Goal: Task Accomplishment & Management: Use online tool/utility

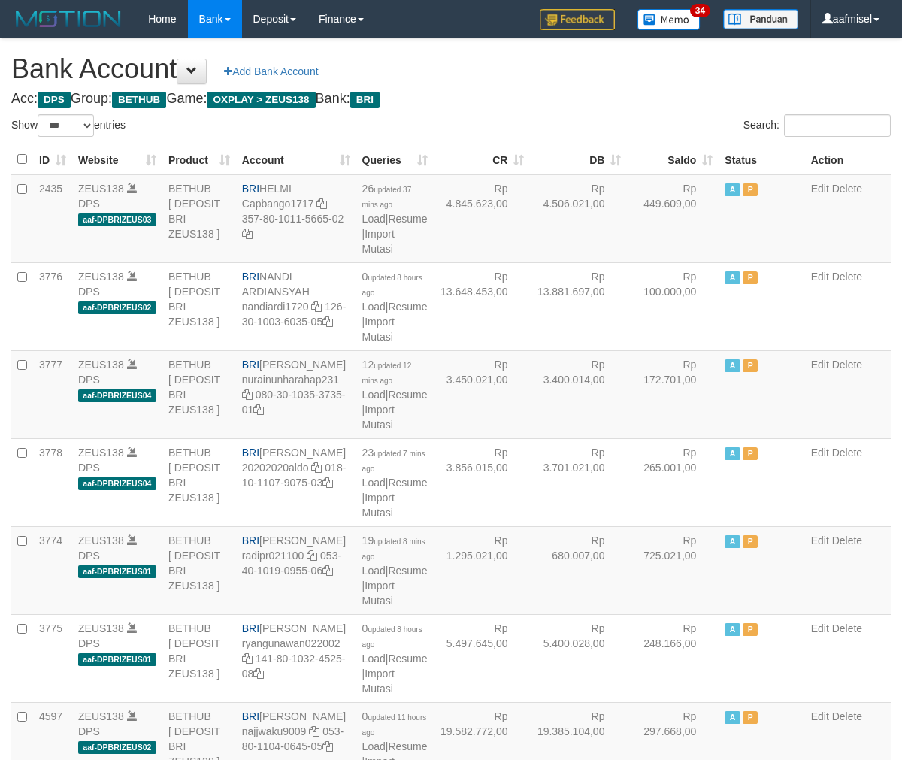
select select "***"
click at [381, 438] on td "12 updated 12 mins ago Load | Resume | Import Mutasi" at bounding box center [394, 394] width 77 height 88
click at [380, 431] on link "Import Mutasi" at bounding box center [378, 417] width 32 height 27
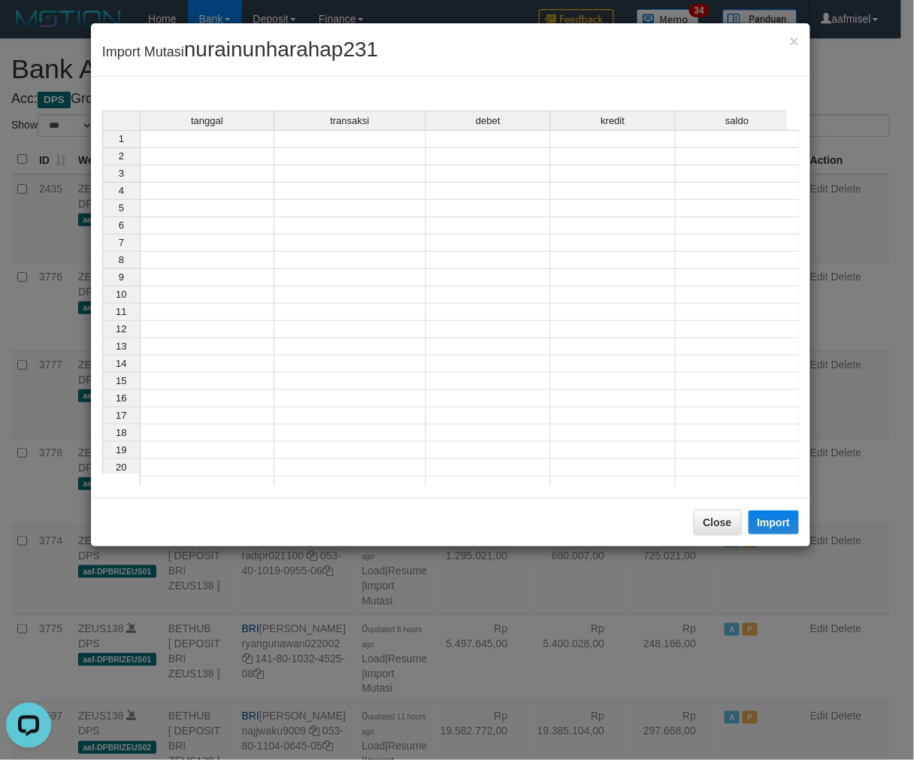
click at [237, 139] on td at bounding box center [207, 139] width 135 height 18
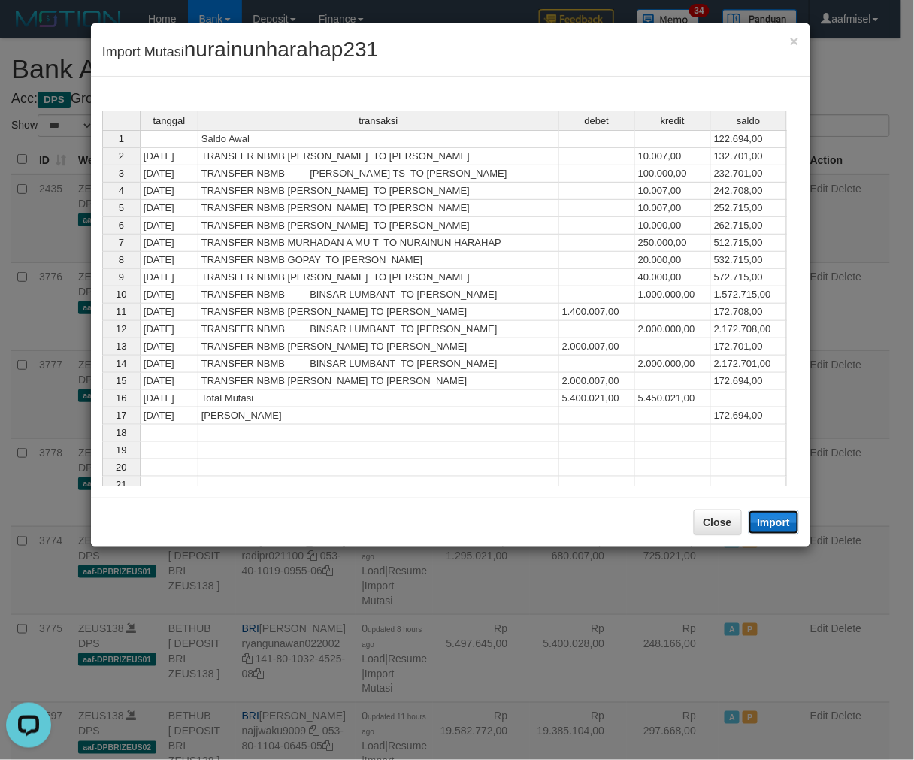
click at [770, 521] on button "Import" at bounding box center [773, 522] width 51 height 24
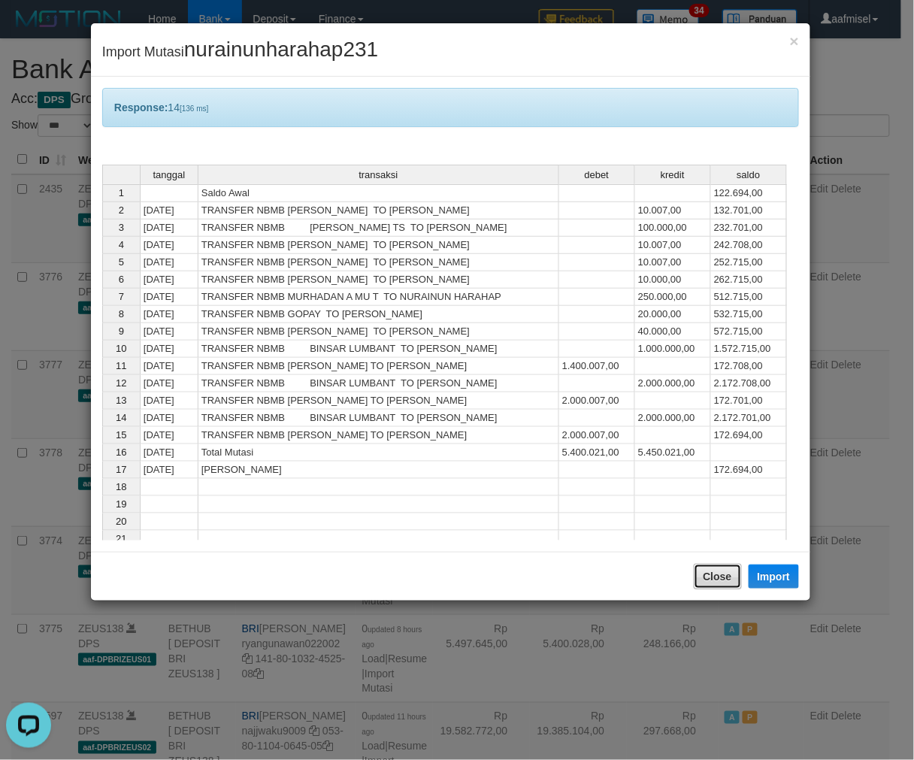
click at [702, 569] on button "Close" at bounding box center [718, 577] width 48 height 26
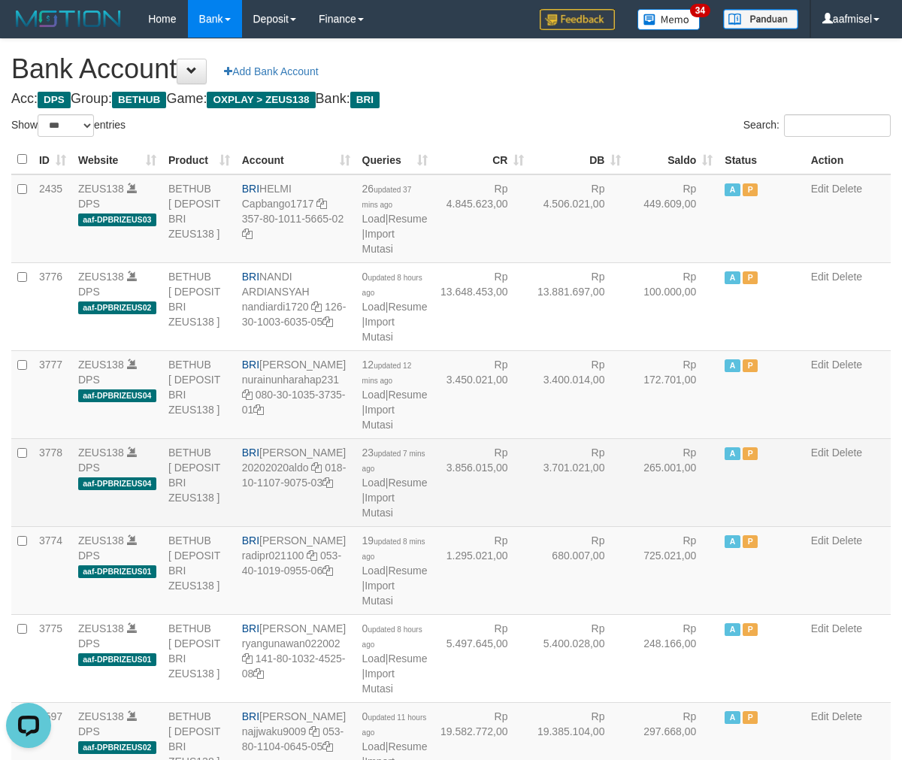
drag, startPoint x: 666, startPoint y: 531, endPoint x: 649, endPoint y: 502, distance: 34.0
click at [651, 509] on td "Rp 265.001,00" at bounding box center [673, 482] width 92 height 88
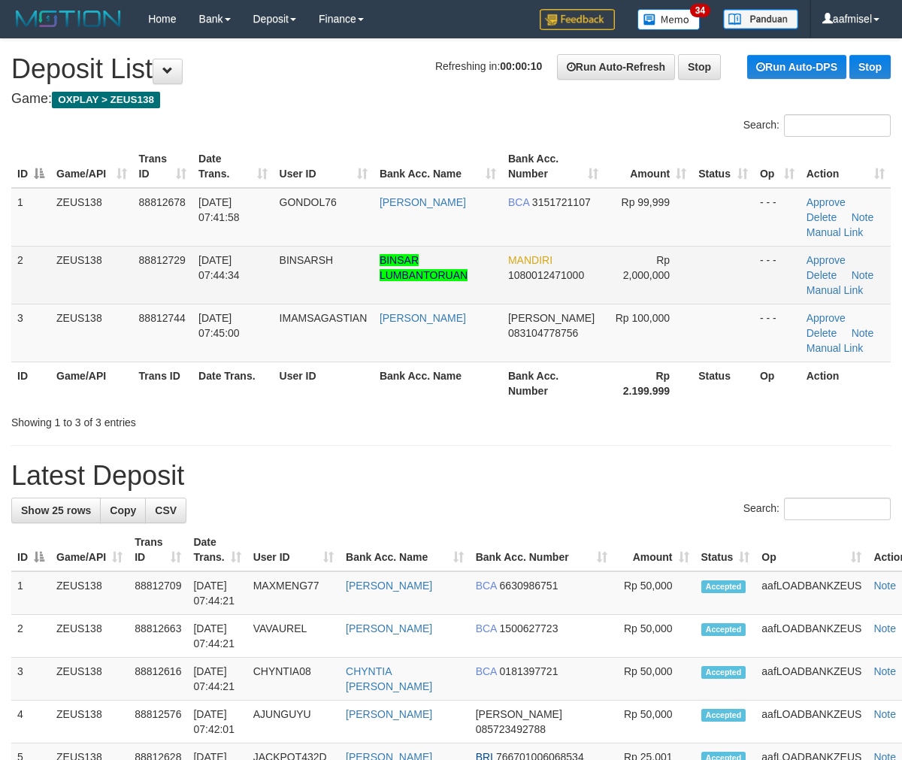
click at [319, 282] on td "BINSARSH" at bounding box center [324, 275] width 100 height 58
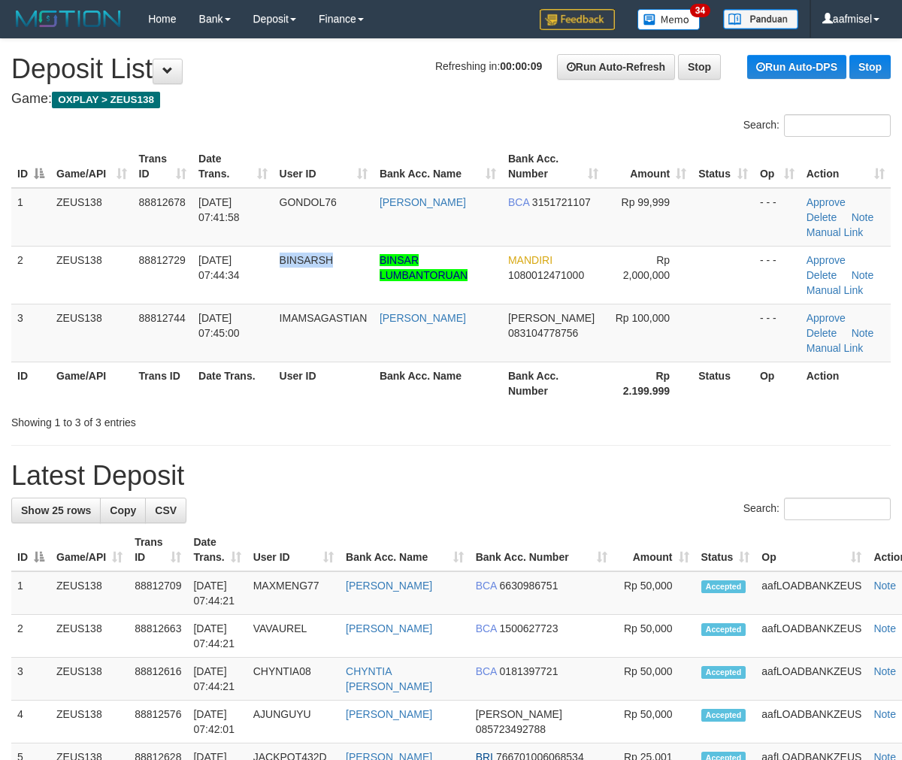
copy span "BINSARSH"
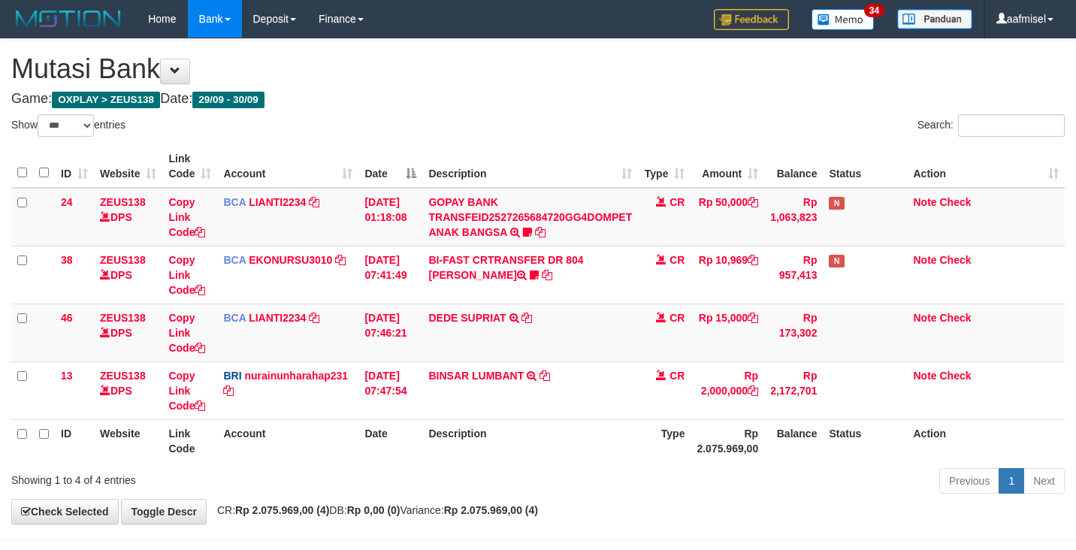
select select "***"
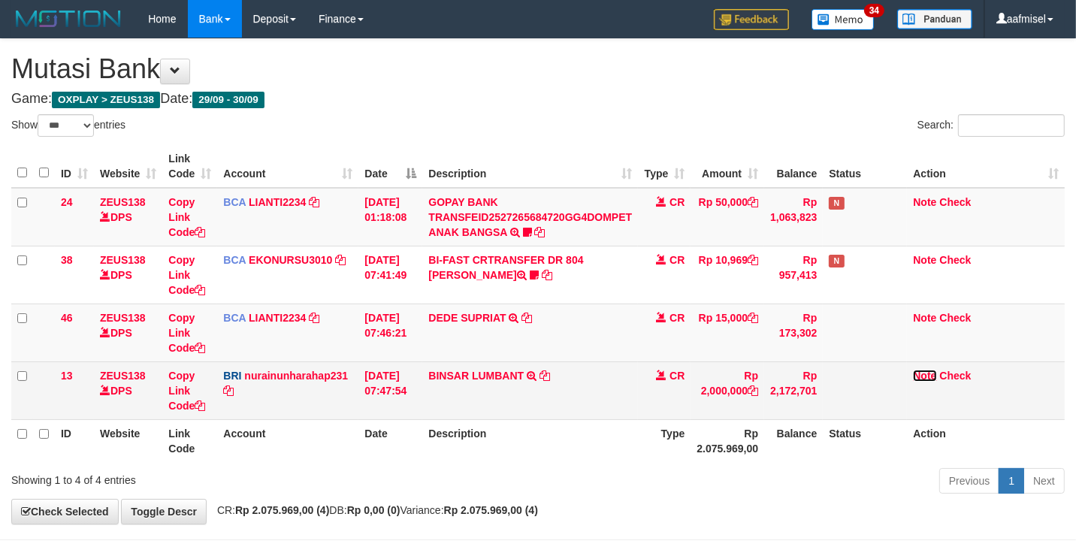
click at [918, 373] on link "Note" at bounding box center [924, 376] width 23 height 12
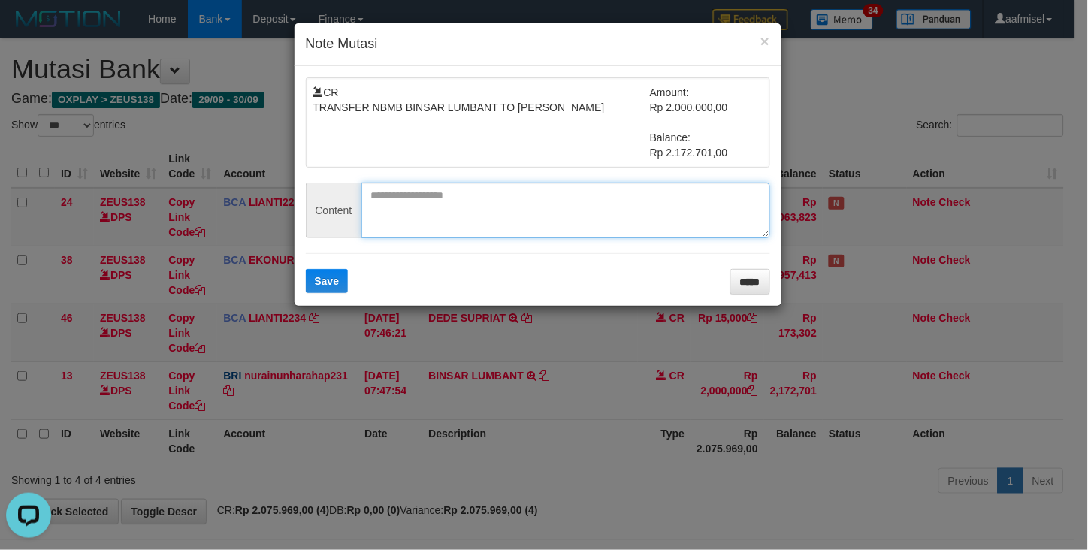
click at [431, 211] on textarea at bounding box center [565, 211] width 409 height 56
paste textarea "********"
type textarea "********"
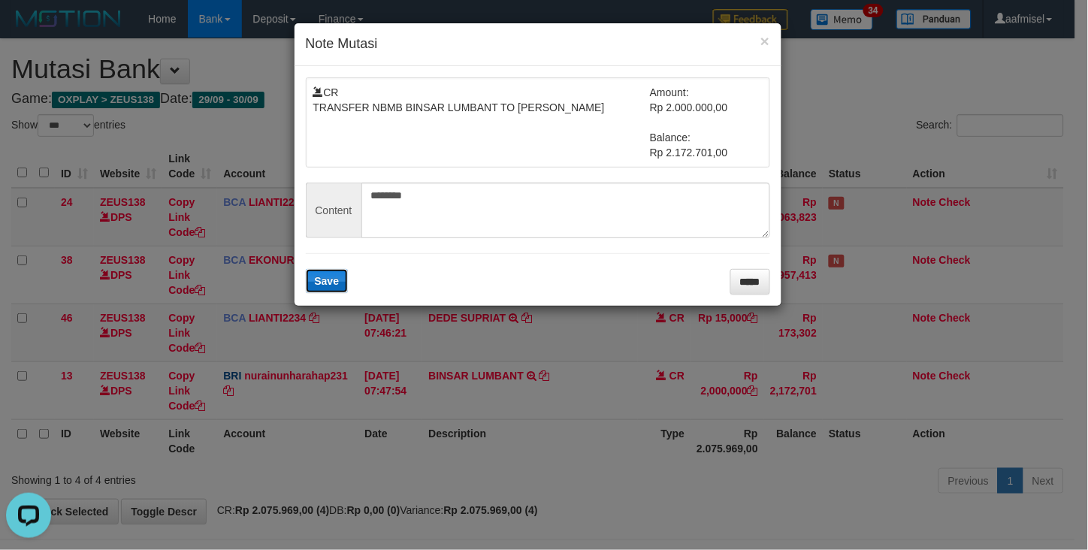
click at [325, 289] on button "Save" at bounding box center [327, 281] width 43 height 24
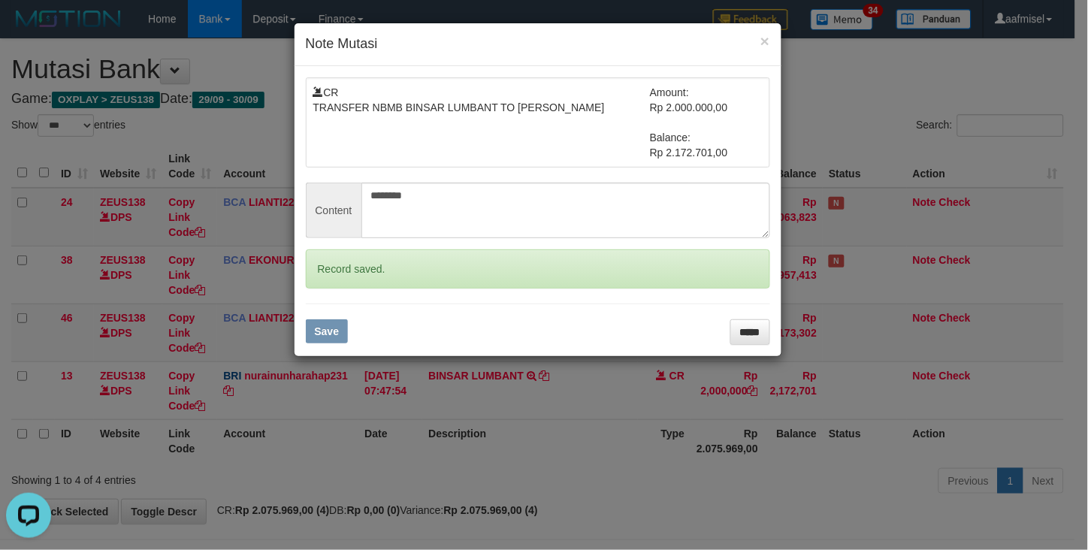
click at [308, 398] on div "× Note Mutasi CR TRANSFER NBMB BINSAR LUMBANT TO NURAINUN HARAHAP Amount: Rp 2.…" at bounding box center [544, 275] width 1088 height 550
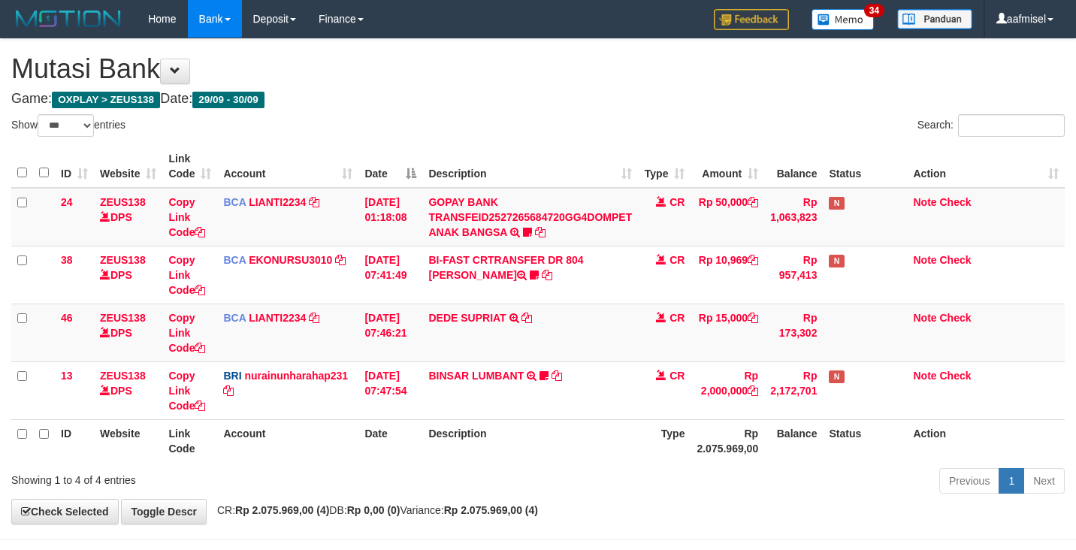
select select "***"
click at [387, 482] on div "Showing 1 to 4 of 4 entries" at bounding box center [224, 477] width 426 height 21
click at [385, 478] on div "Showing 1 to 4 of 4 entries" at bounding box center [224, 477] width 426 height 21
click at [389, 470] on div "Showing 1 to 4 of 4 entries" at bounding box center [224, 477] width 426 height 21
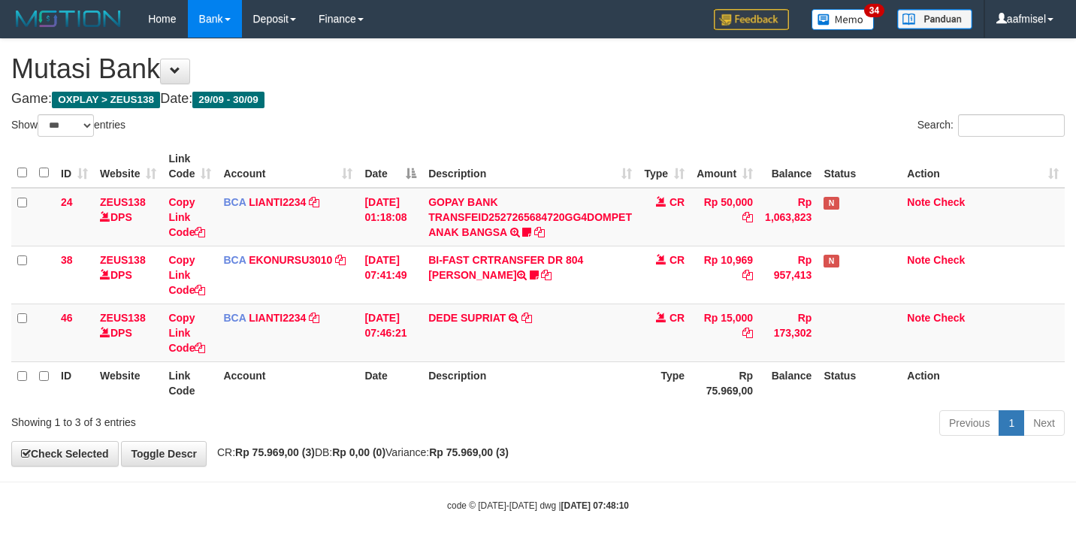
select select "***"
click at [370, 351] on td "30/09/2025 07:46:21" at bounding box center [390, 333] width 64 height 58
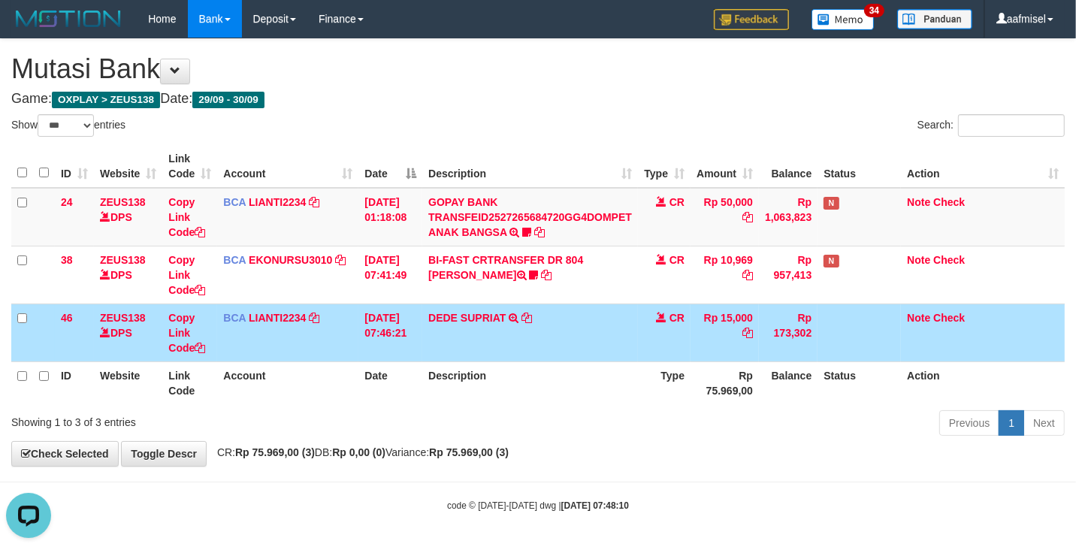
click at [370, 351] on td "30/09/2025 07:46:21" at bounding box center [390, 333] width 64 height 58
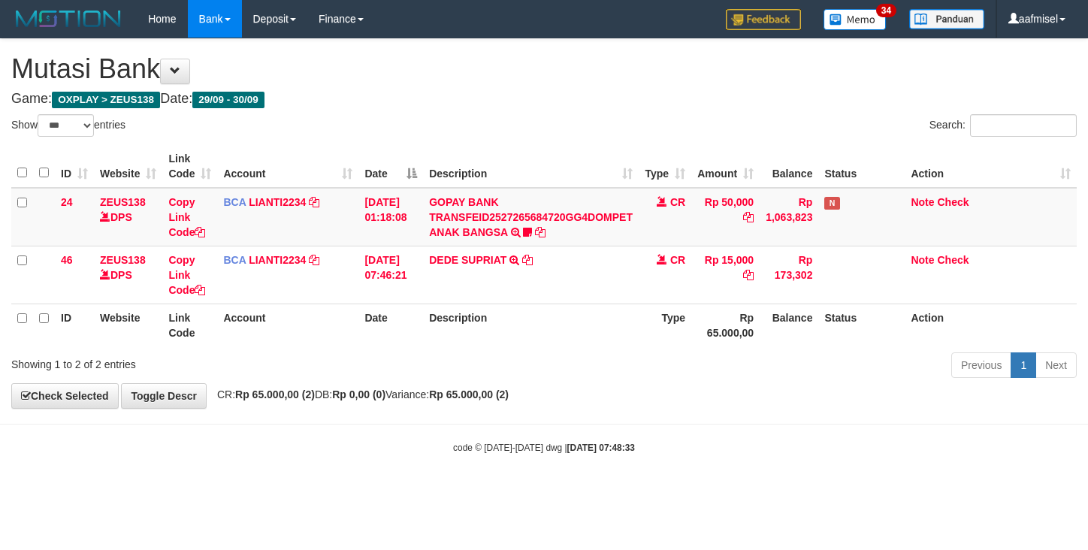
select select "***"
drag, startPoint x: 213, startPoint y: 449, endPoint x: 195, endPoint y: 434, distance: 22.9
click at [195, 434] on body "Toggle navigation Home Bank Account List Load By Website Group [OXPLAY] ZEUS138…" at bounding box center [544, 246] width 1088 height 492
select select "***"
click at [274, 483] on body "Toggle navigation Home Bank Account List Load By Website Group [OXPLAY] ZEUS138…" at bounding box center [544, 246] width 1088 height 492
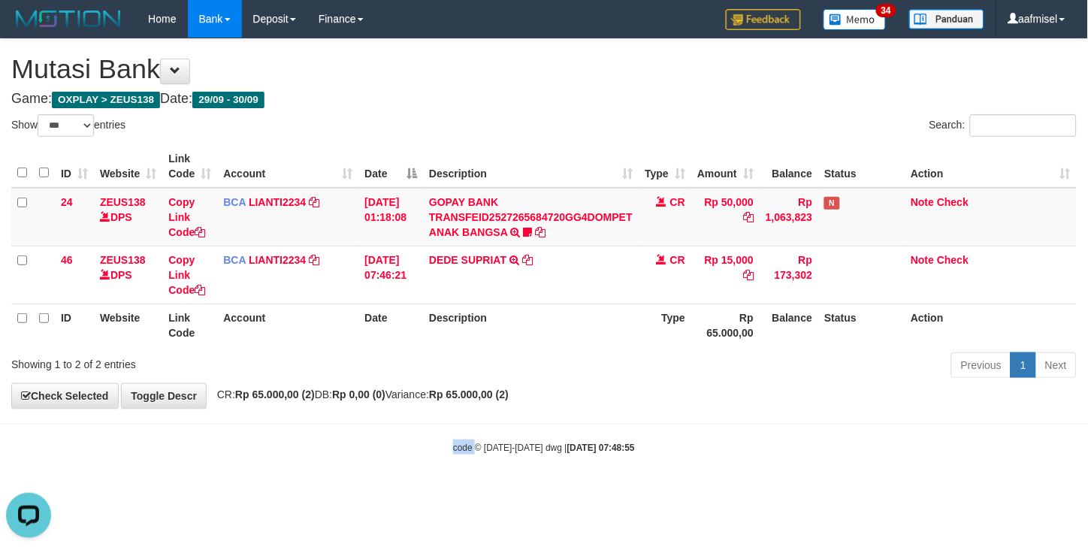
click at [278, 483] on body "Toggle navigation Home Bank Account List Load By Website Group [OXPLAY] ZEUS138…" at bounding box center [544, 246] width 1088 height 492
select select "***"
click at [455, 492] on html "Toggle navigation Home Bank Account List Load By Website Group [OXPLAY] ZEUS138…" at bounding box center [544, 246] width 1088 height 492
click at [449, 466] on body "Toggle navigation Home Bank Account List Load By Website Group [OXPLAY] ZEUS138…" at bounding box center [544, 246] width 1088 height 492
drag, startPoint x: 449, startPoint y: 466, endPoint x: 449, endPoint y: 499, distance: 33.1
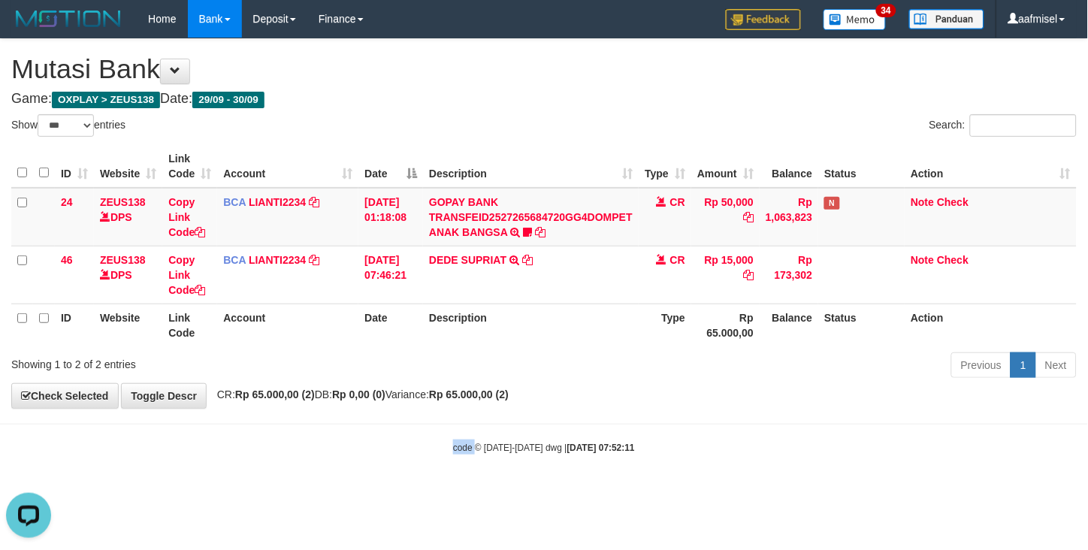
click at [449, 469] on body "Toggle navigation Home Bank Account List Load By Website Group [OXPLAY] ZEUS138…" at bounding box center [544, 246] width 1088 height 492
click at [406, 492] on html "Toggle navigation Home Bank Account List Load By Website Group [OXPLAY] ZEUS138…" at bounding box center [544, 246] width 1088 height 492
select select "***"
click at [343, 457] on body "Toggle navigation Home Bank Account List Load By Website Group [OXPLAY] ZEUS138…" at bounding box center [544, 246] width 1088 height 492
drag, startPoint x: 340, startPoint y: 456, endPoint x: 368, endPoint y: 471, distance: 31.6
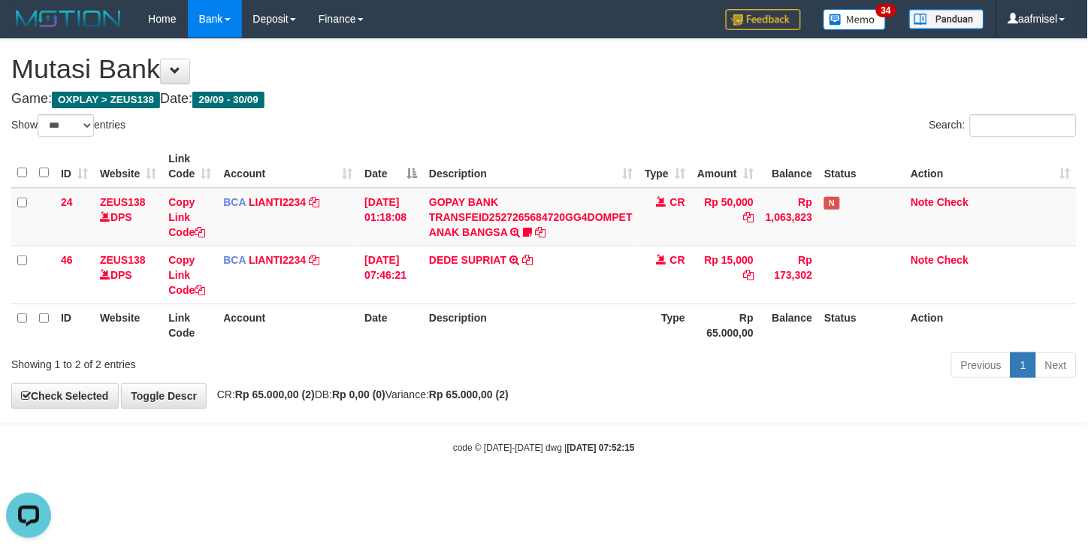
click at [339, 455] on body "Toggle navigation Home Bank Account List Load By Website Group [OXPLAY] ZEUS138…" at bounding box center [544, 246] width 1088 height 492
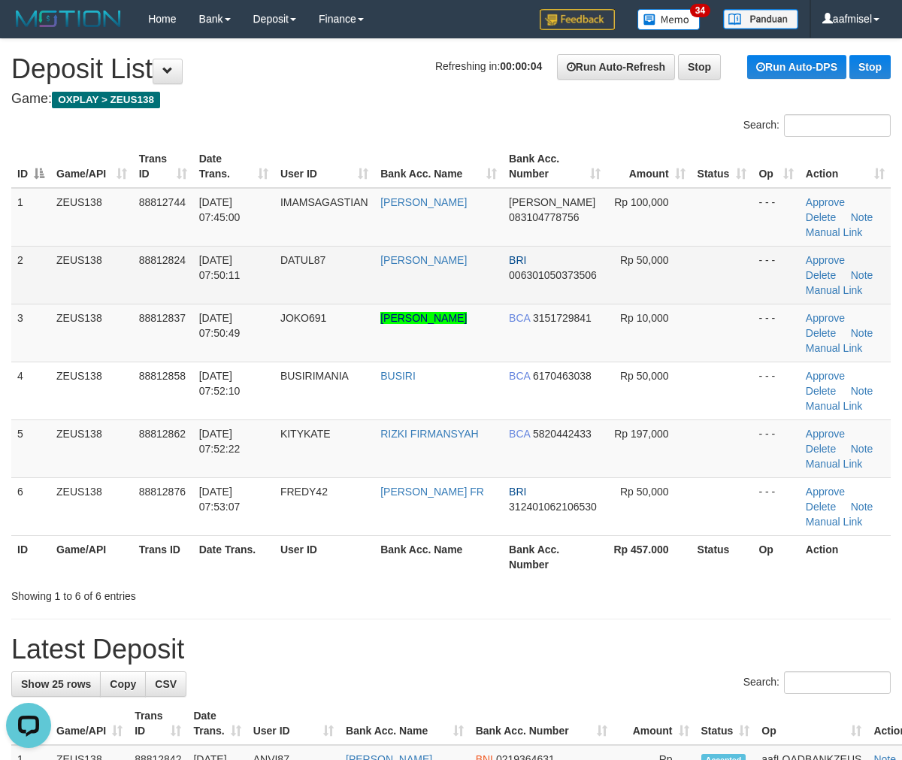
drag, startPoint x: 380, startPoint y: 286, endPoint x: 613, endPoint y: 287, distance: 233.0
click at [473, 293] on td "[PERSON_NAME]" at bounding box center [438, 275] width 128 height 58
copy link "[PERSON_NAME]"
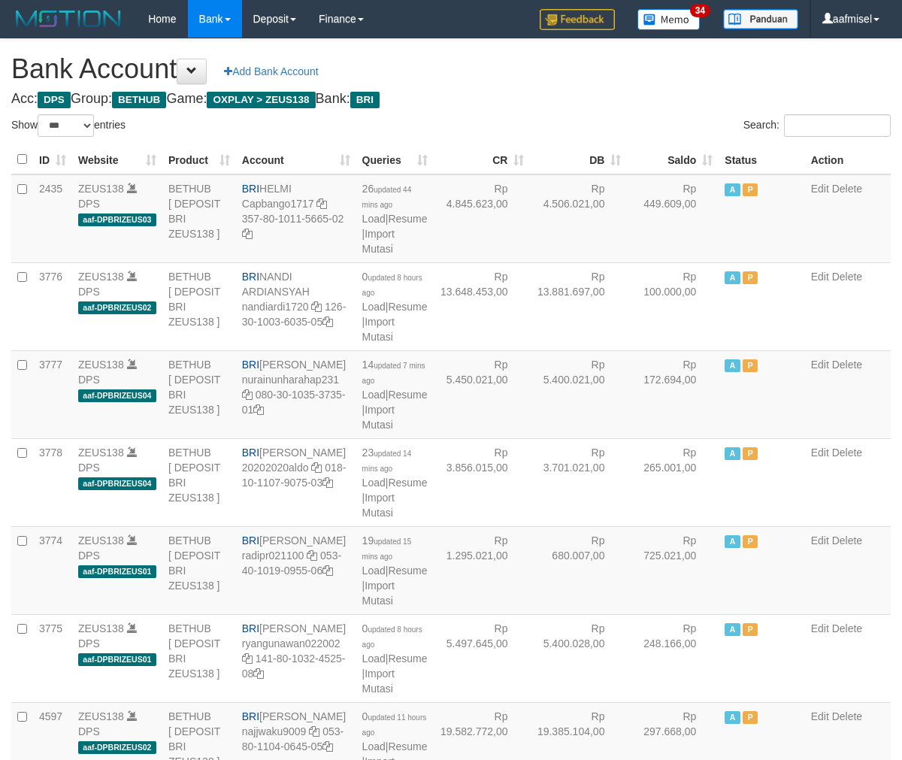
select select "***"
click at [372, 255] on link "Import Mutasi" at bounding box center [378, 241] width 32 height 27
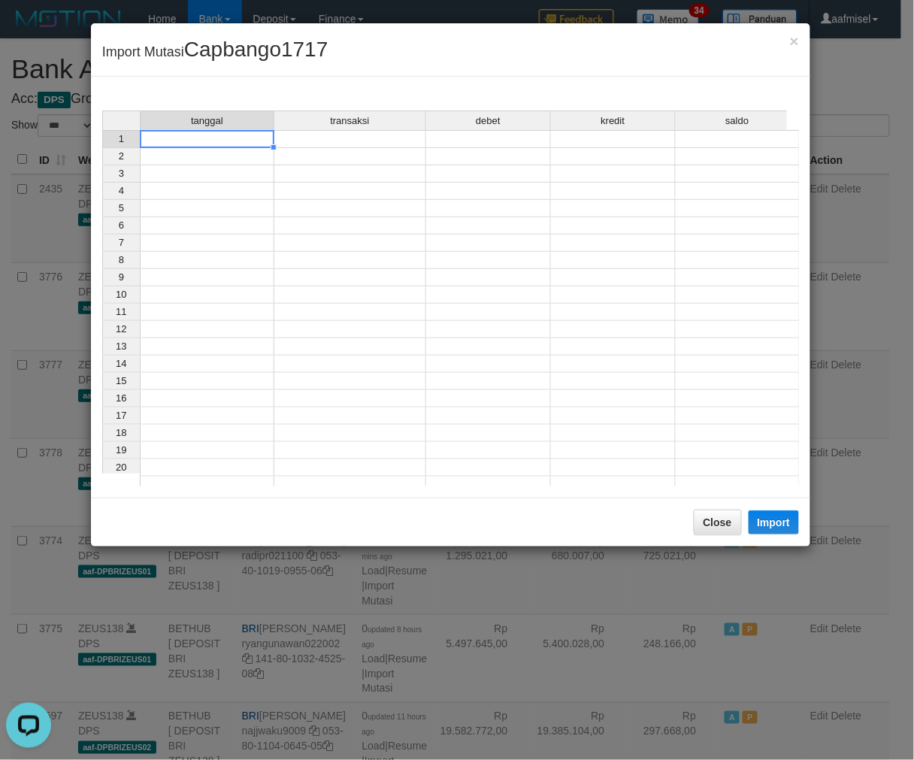
click at [227, 144] on td at bounding box center [207, 139] width 135 height 18
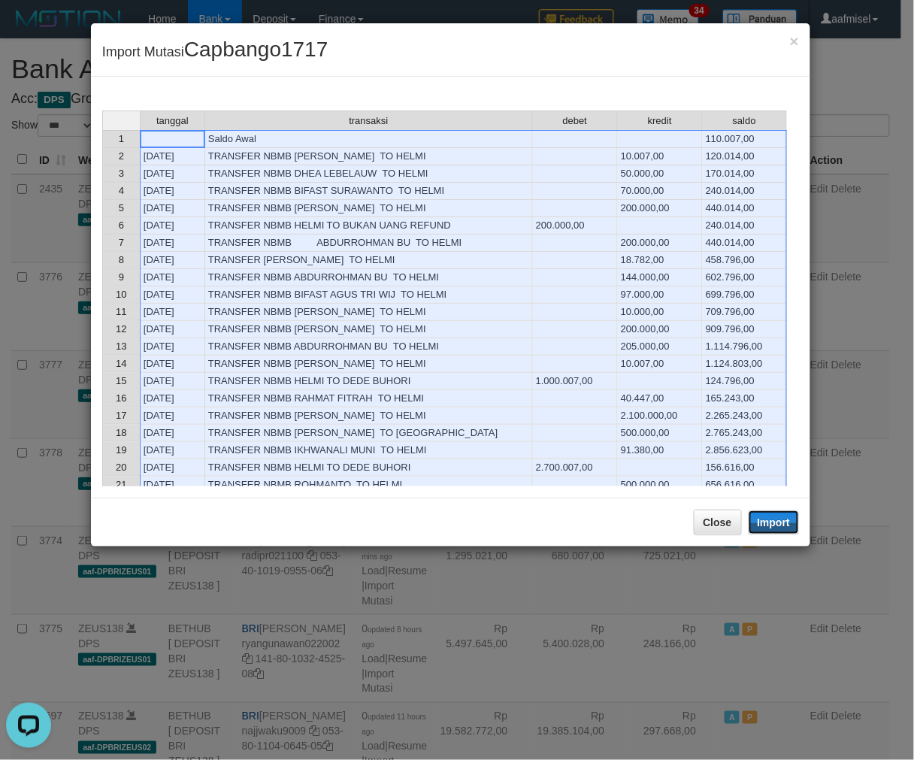
click at [767, 522] on button "Import" at bounding box center [773, 522] width 51 height 24
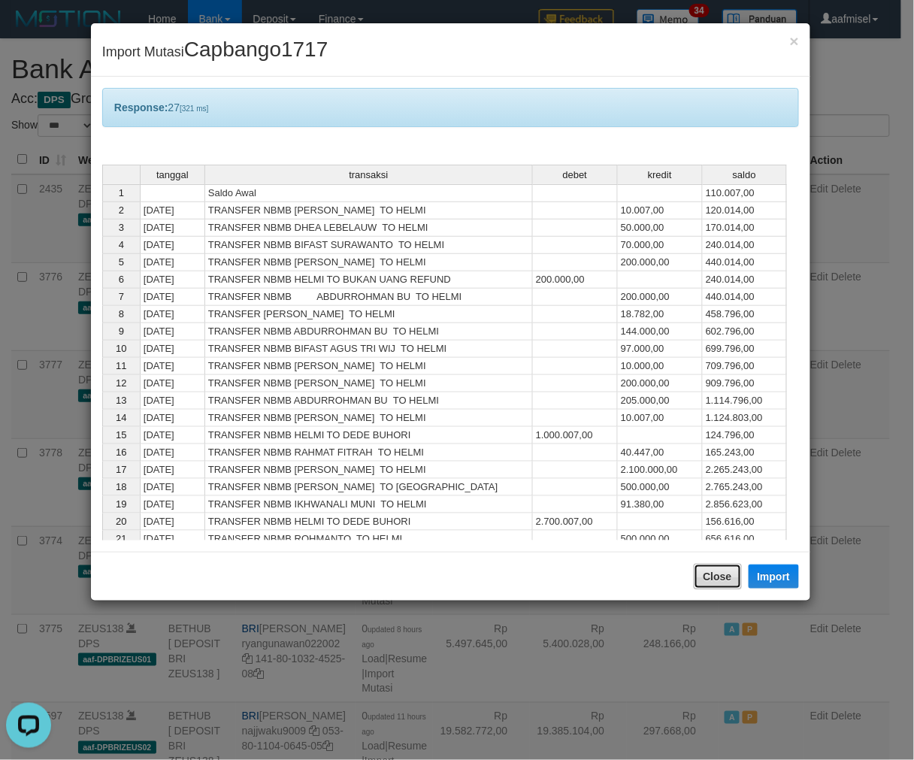
click at [700, 583] on button "Close" at bounding box center [718, 577] width 48 height 26
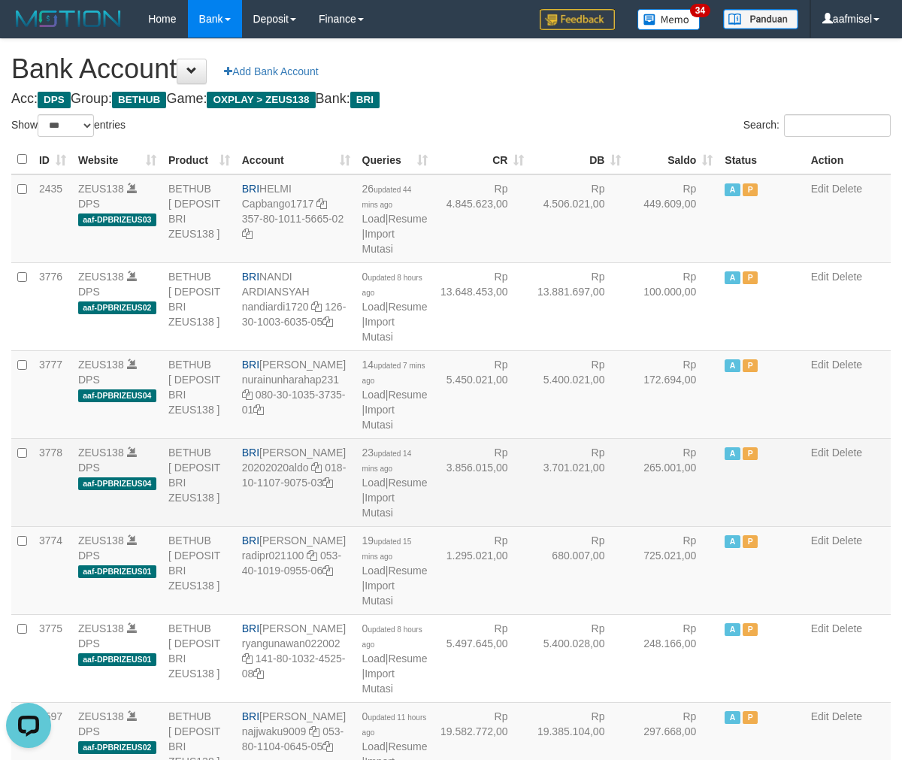
click at [699, 526] on td "Rp 265.001,00" at bounding box center [673, 482] width 92 height 88
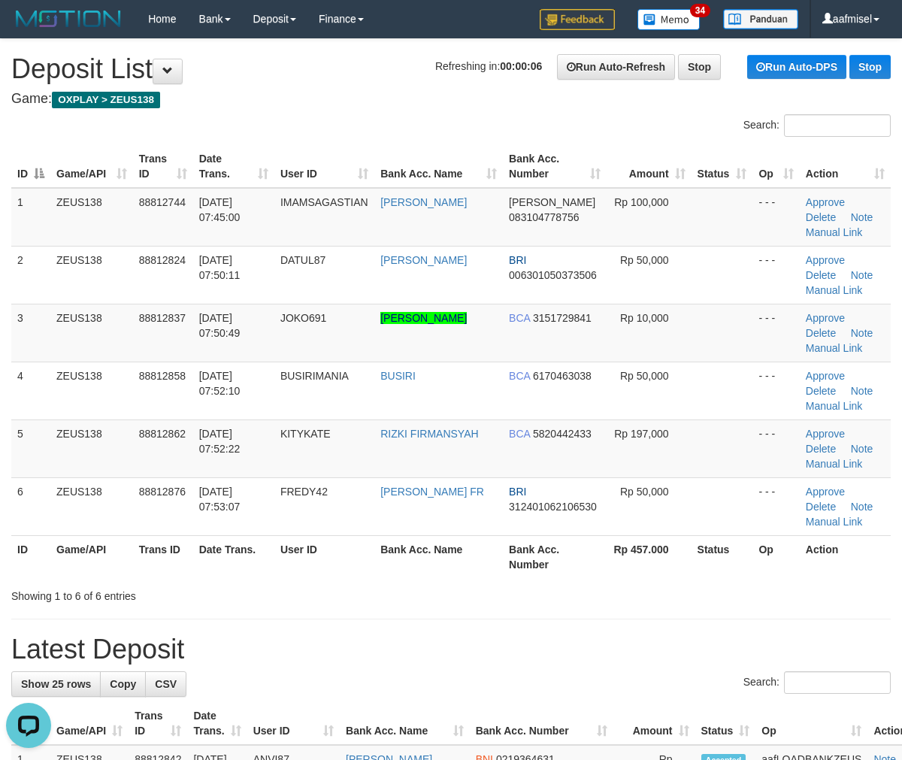
click at [411, 116] on div "Search:" at bounding box center [451, 127] width 902 height 26
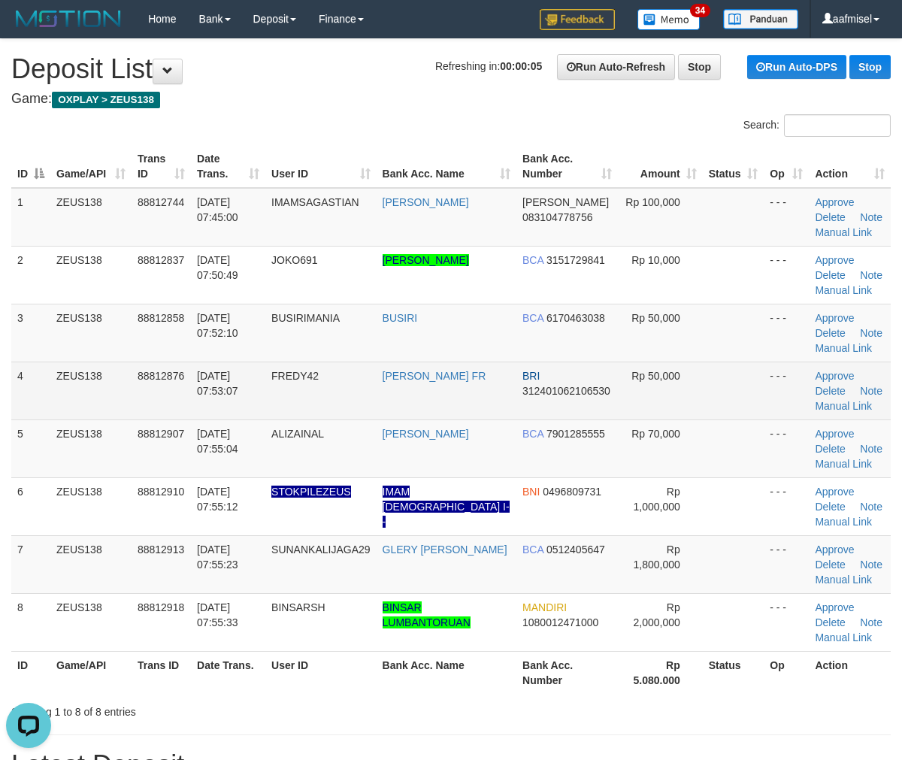
click at [361, 415] on td "FREDY42" at bounding box center [320, 390] width 111 height 58
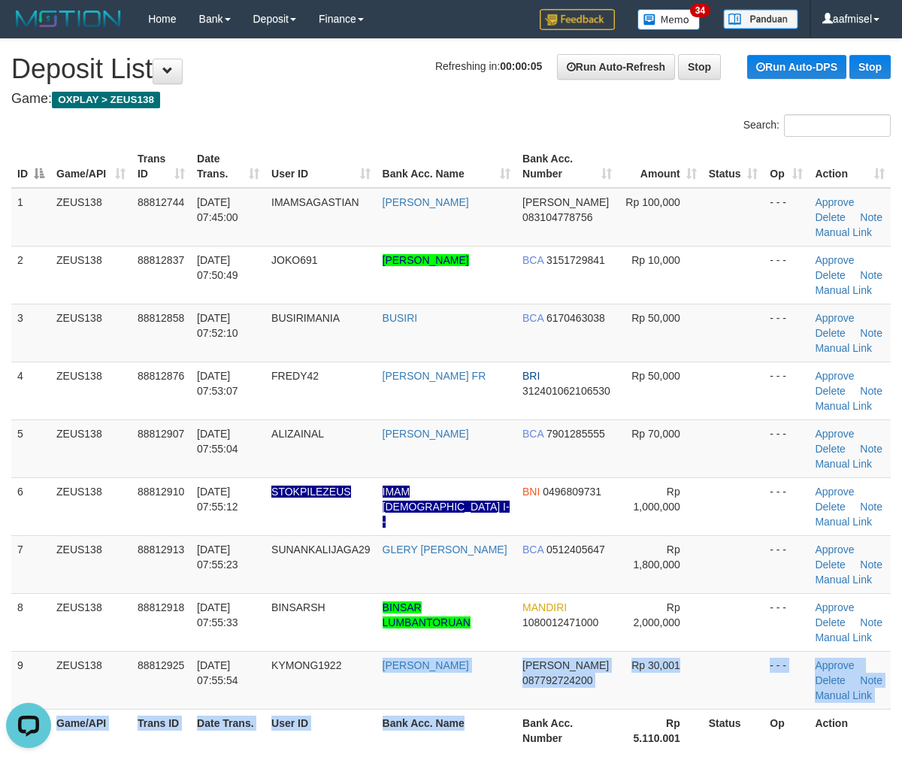
drag, startPoint x: 376, startPoint y: 684, endPoint x: 500, endPoint y: 708, distance: 126.3
click at [500, 708] on table "ID Game/API Trans ID Date Trans. User ID Bank Acc. Name Bank Acc. Number Amount…" at bounding box center [450, 448] width 879 height 606
click at [431, 687] on td "[PERSON_NAME]" at bounding box center [446, 680] width 140 height 58
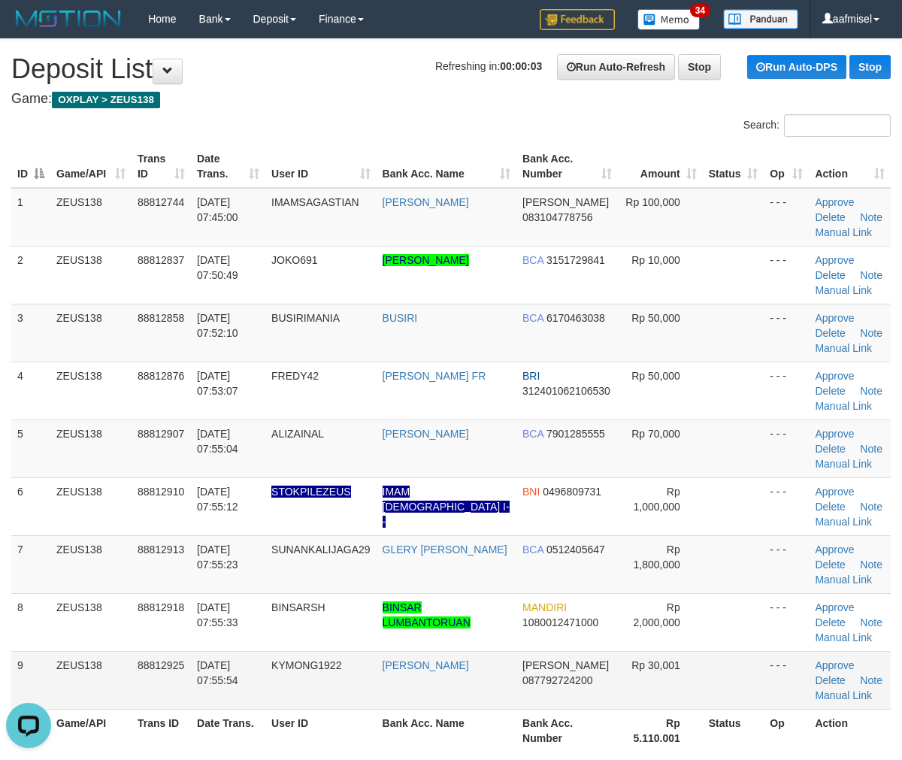
copy link "[PERSON_NAME]"
drag, startPoint x: 389, startPoint y: 682, endPoint x: 483, endPoint y: 690, distance: 95.0
click at [483, 690] on td "[PERSON_NAME]" at bounding box center [446, 680] width 140 height 58
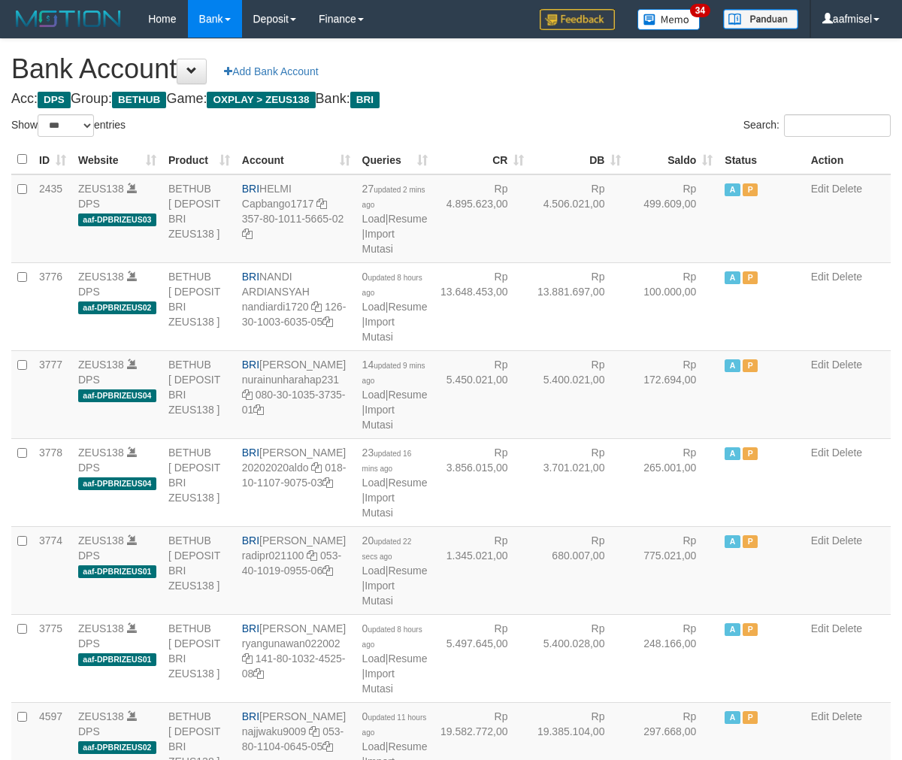
select select "***"
click at [382, 255] on link "Import Mutasi" at bounding box center [378, 241] width 32 height 27
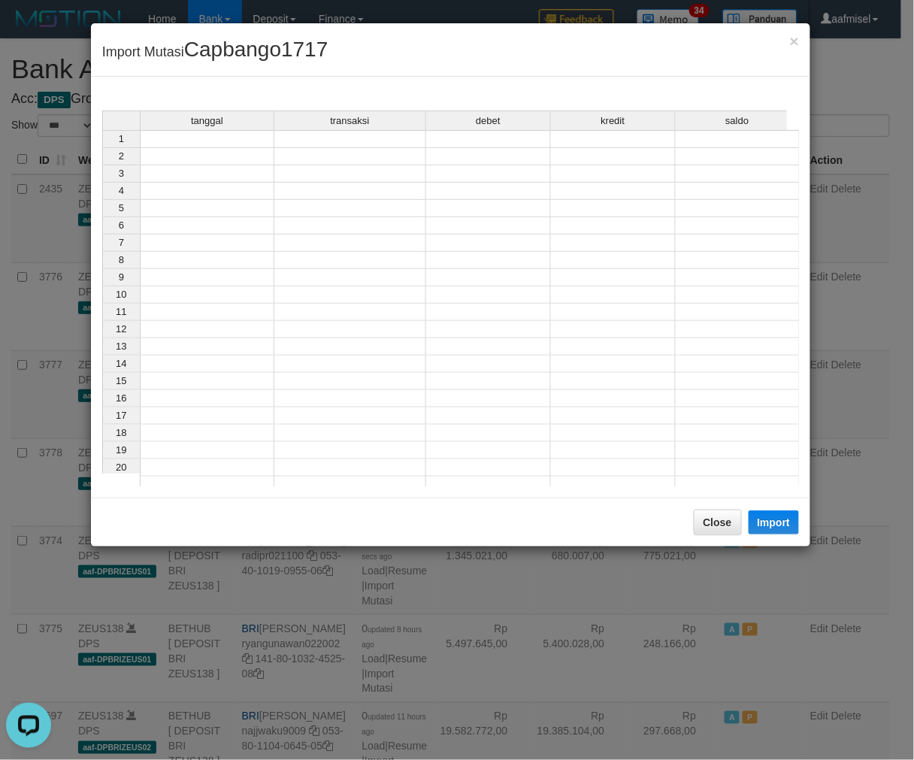
click at [248, 139] on td at bounding box center [207, 139] width 135 height 18
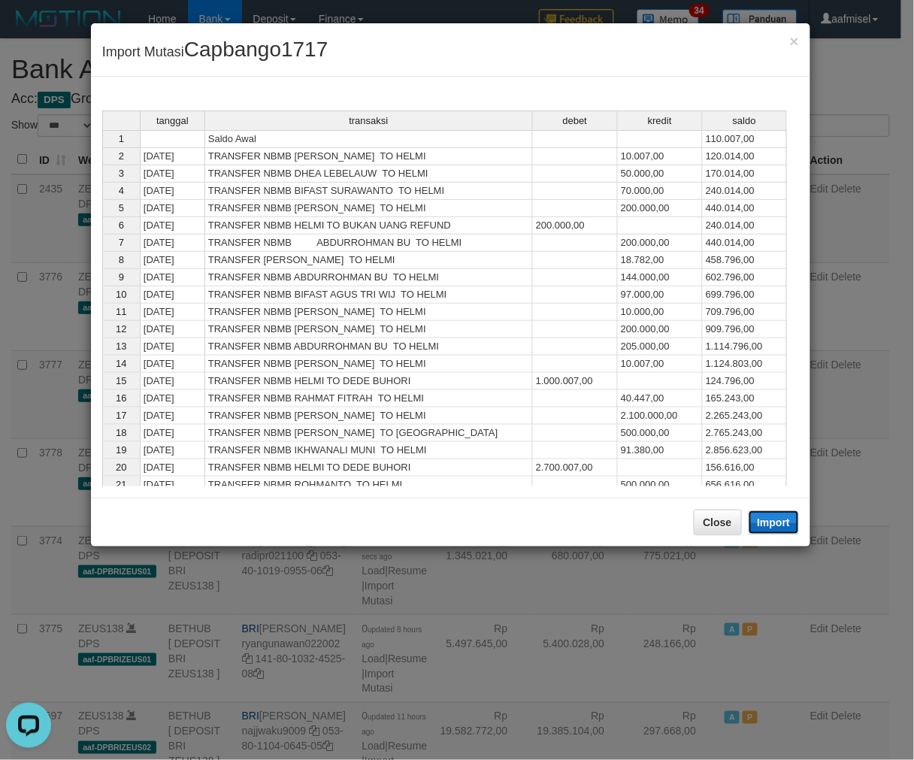
click at [779, 515] on button "Import" at bounding box center [773, 522] width 51 height 24
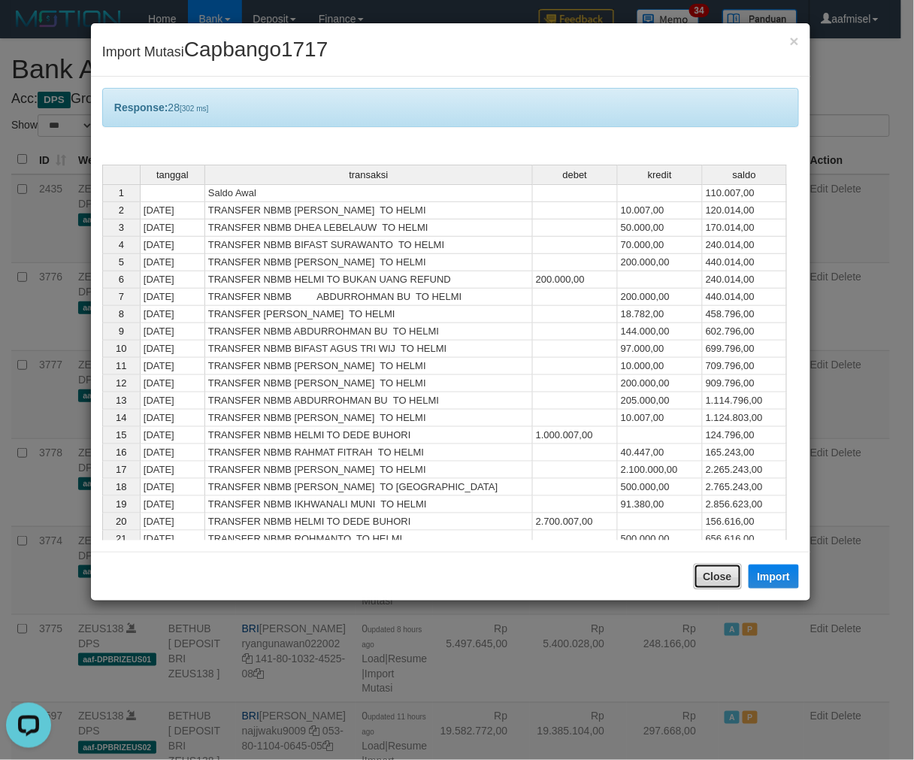
click at [706, 577] on button "Close" at bounding box center [718, 577] width 48 height 26
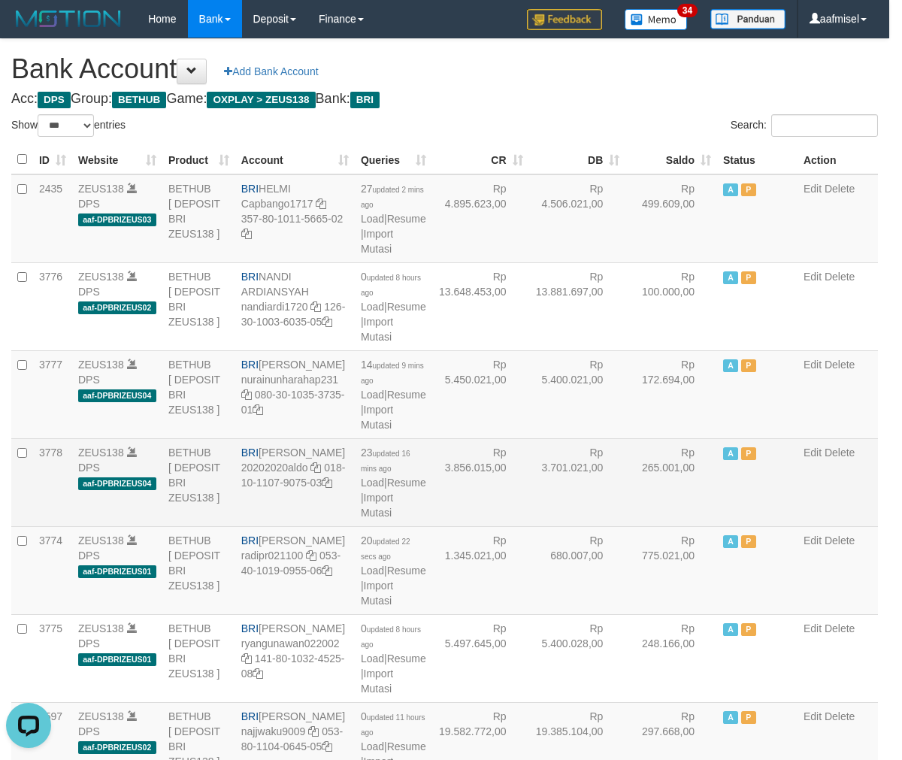
drag, startPoint x: 646, startPoint y: 499, endPoint x: 659, endPoint y: 487, distance: 17.5
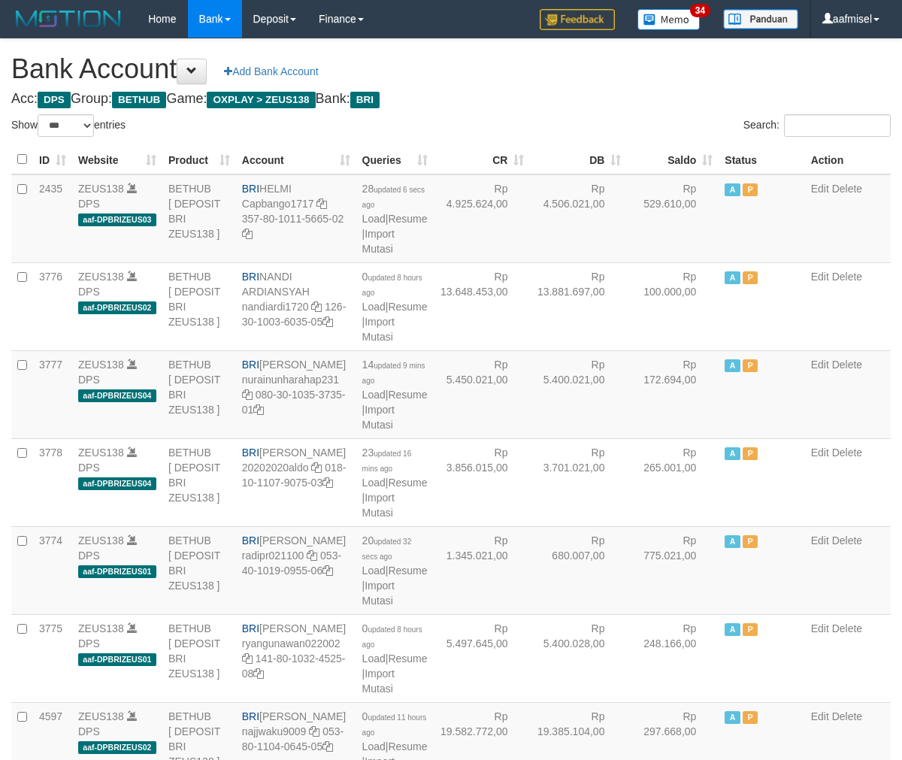
select select "***"
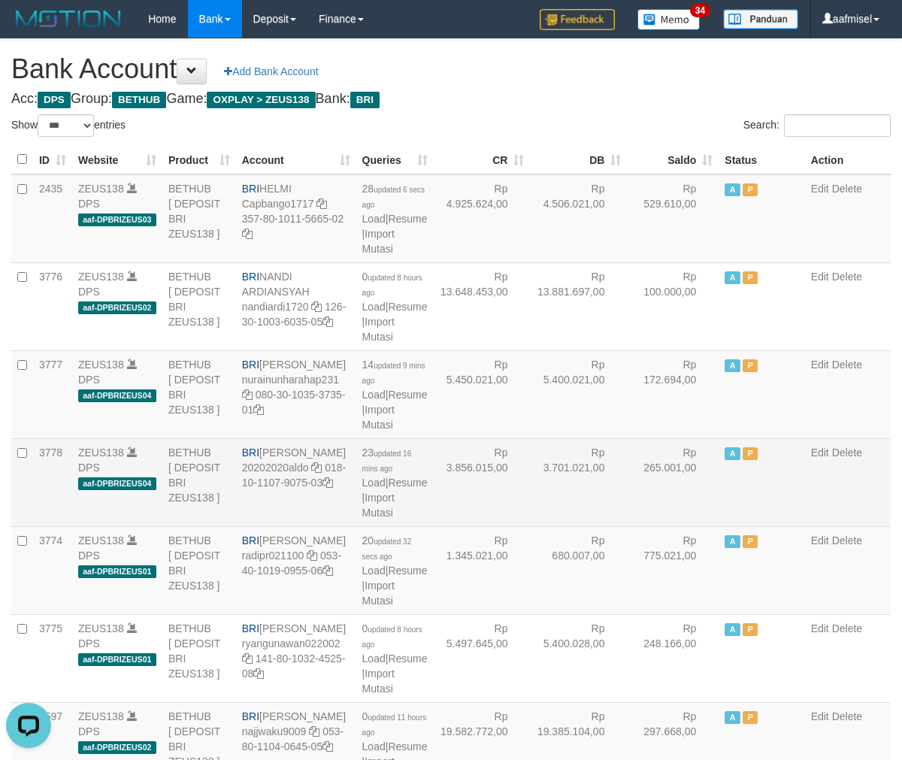
click at [476, 493] on td "Rp 3.856.015,00" at bounding box center [482, 482] width 97 height 88
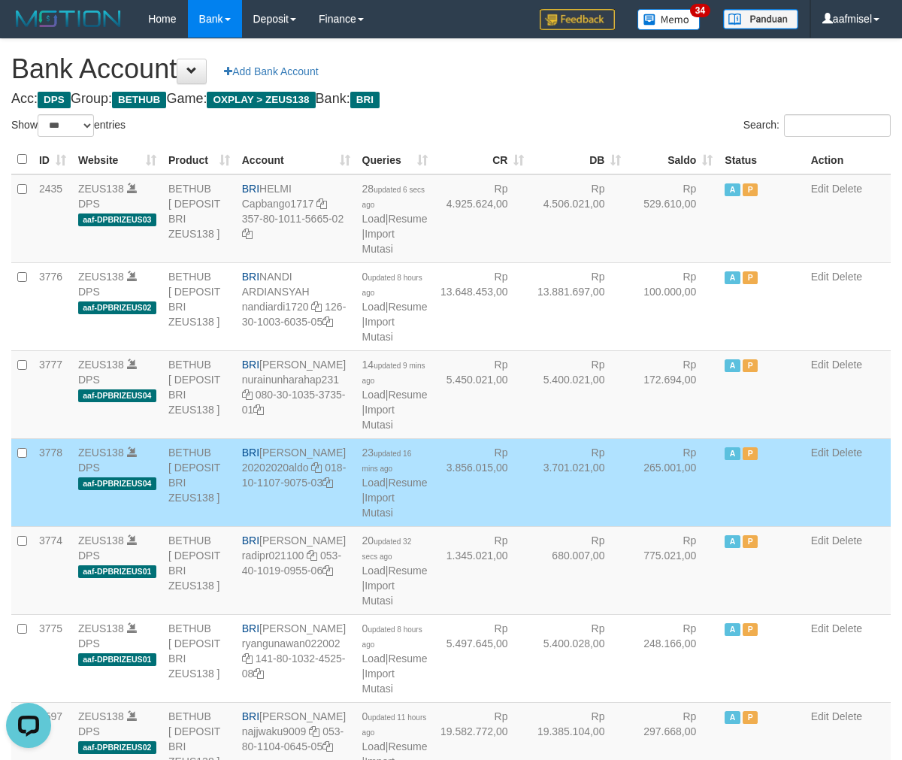
click at [479, 487] on td "Rp 3.856.015,00" at bounding box center [482, 482] width 97 height 88
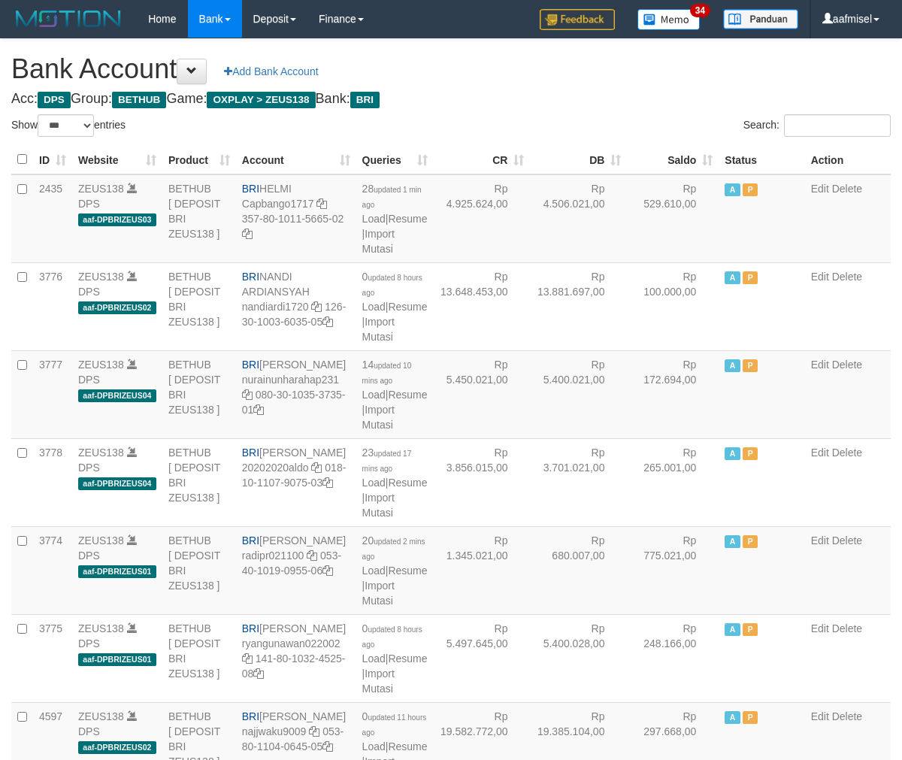
select select "***"
click at [373, 431] on link "Import Mutasi" at bounding box center [378, 417] width 32 height 27
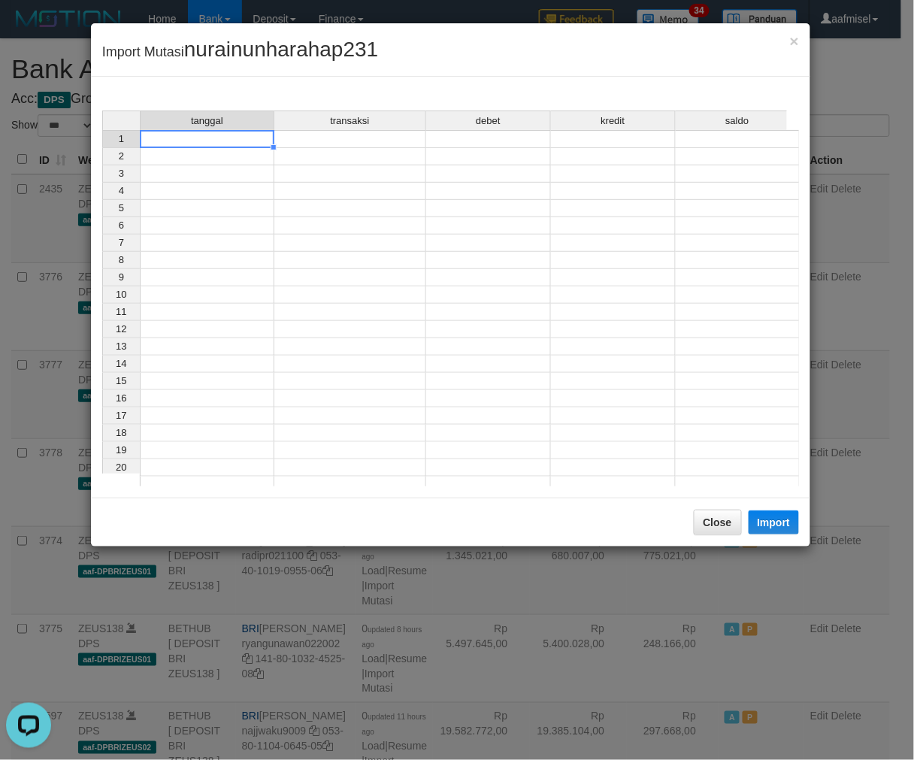
click at [226, 132] on td at bounding box center [207, 139] width 135 height 18
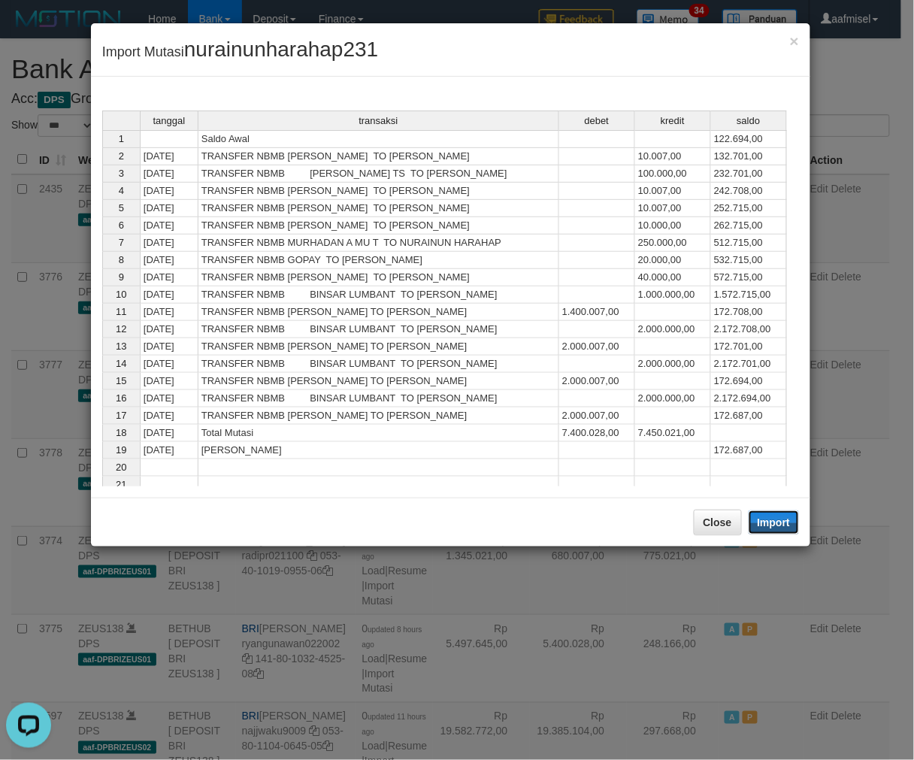
drag, startPoint x: 779, startPoint y: 520, endPoint x: 584, endPoint y: 2, distance: 554.1
click at [779, 519] on button "Import" at bounding box center [773, 522] width 51 height 24
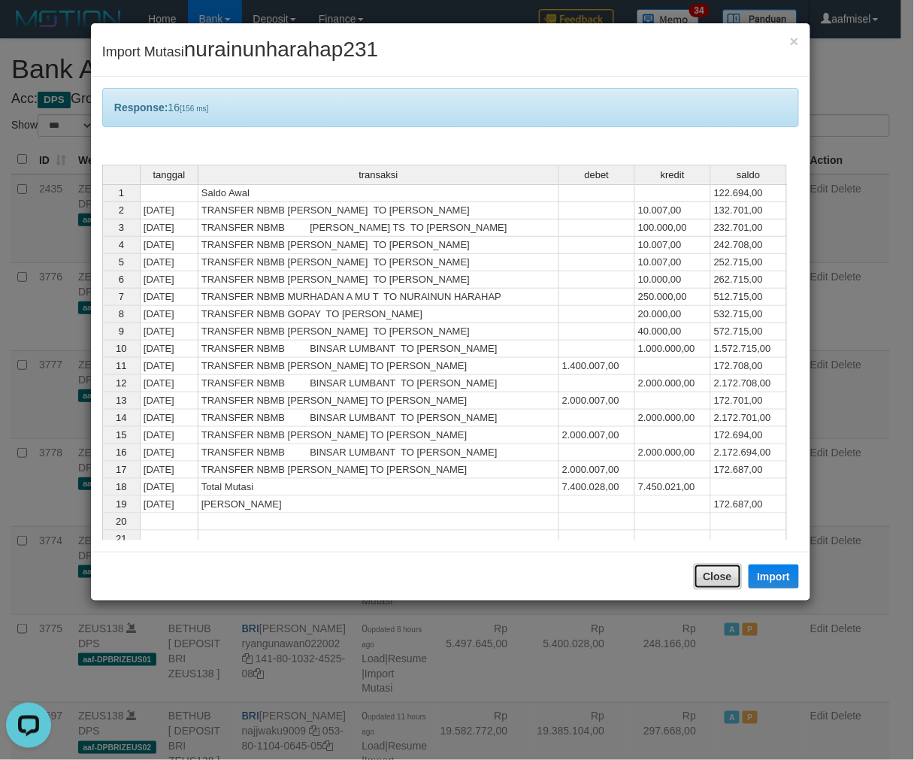
click at [722, 577] on button "Close" at bounding box center [718, 577] width 48 height 26
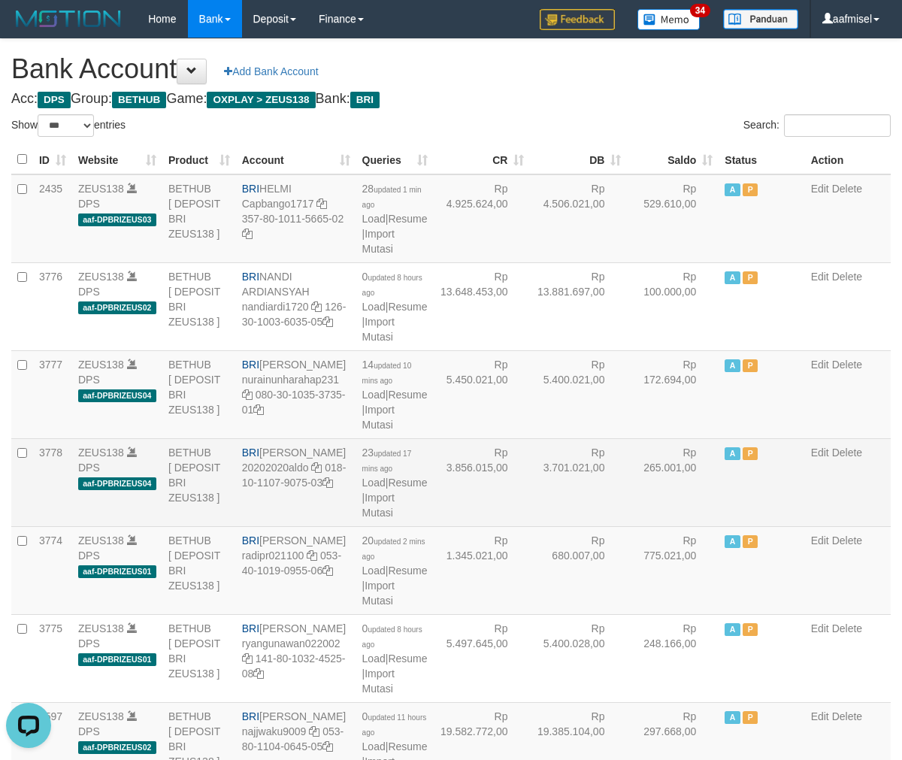
click at [585, 501] on td "Rp 3.701.021,00" at bounding box center [578, 482] width 97 height 88
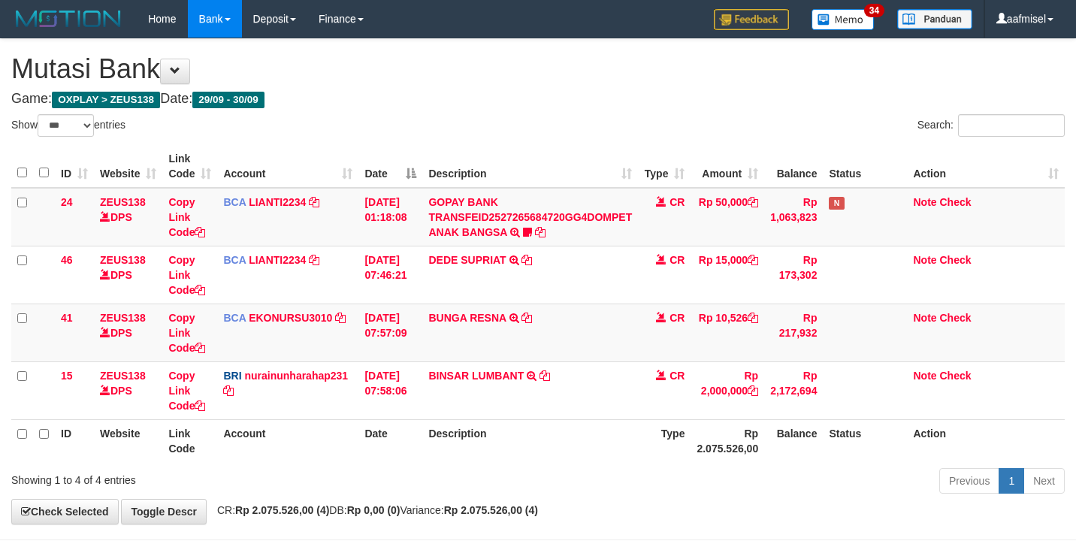
select select "***"
click at [265, 452] on th "Account" at bounding box center [287, 440] width 141 height 43
click at [264, 449] on th "Account" at bounding box center [287, 440] width 141 height 43
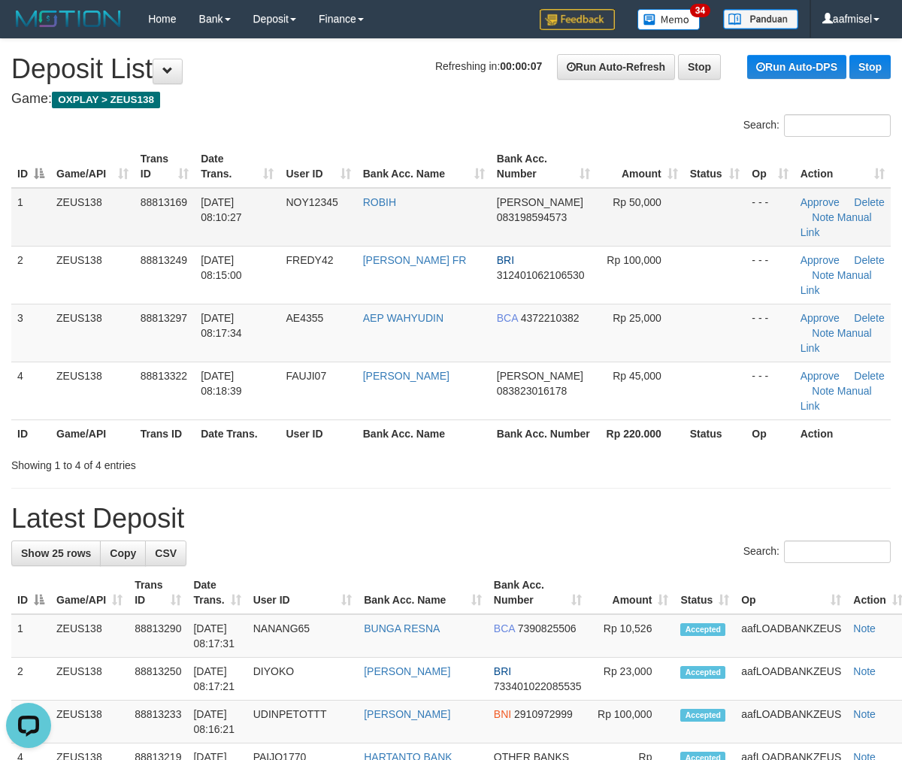
click at [523, 214] on span "083198594573" at bounding box center [532, 217] width 70 height 12
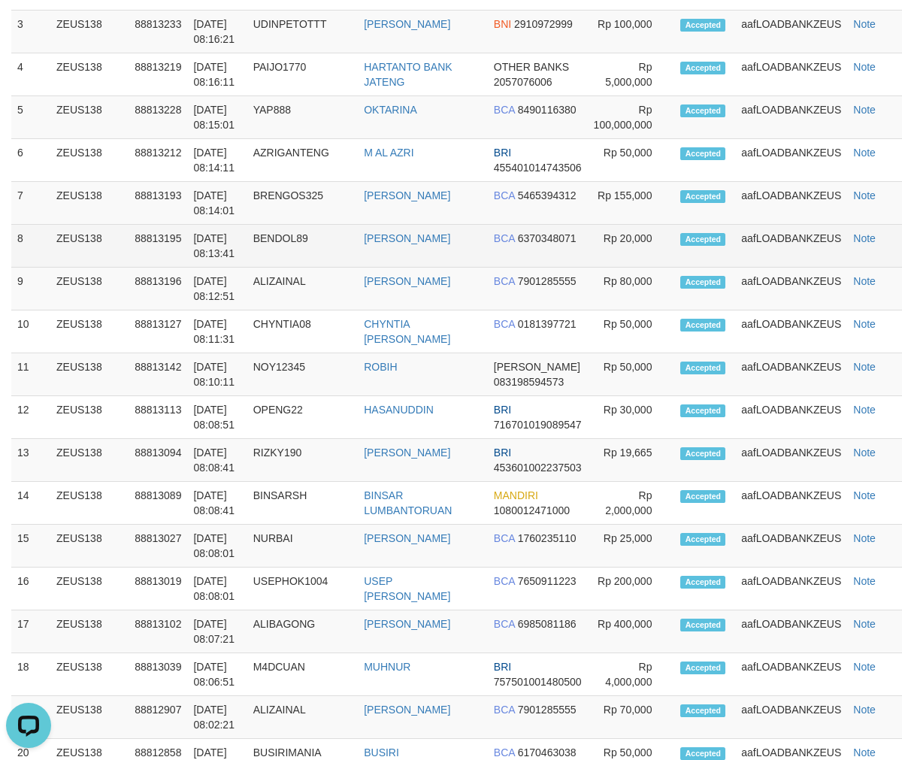
click at [104, 252] on td "ZEUS138" at bounding box center [89, 246] width 78 height 43
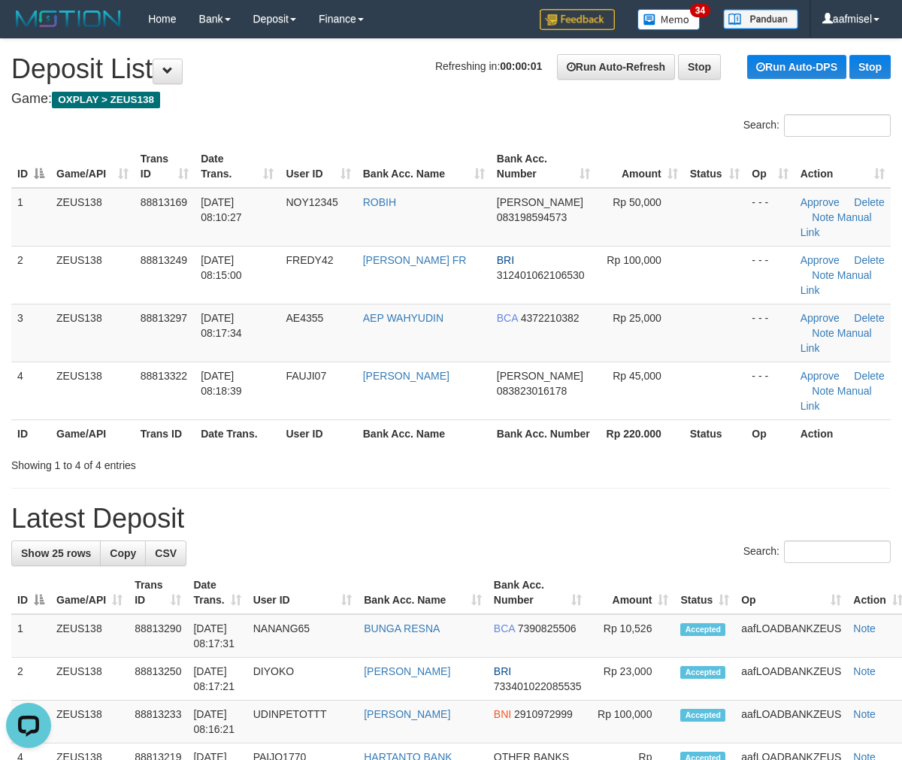
scroll to position [1110, 0]
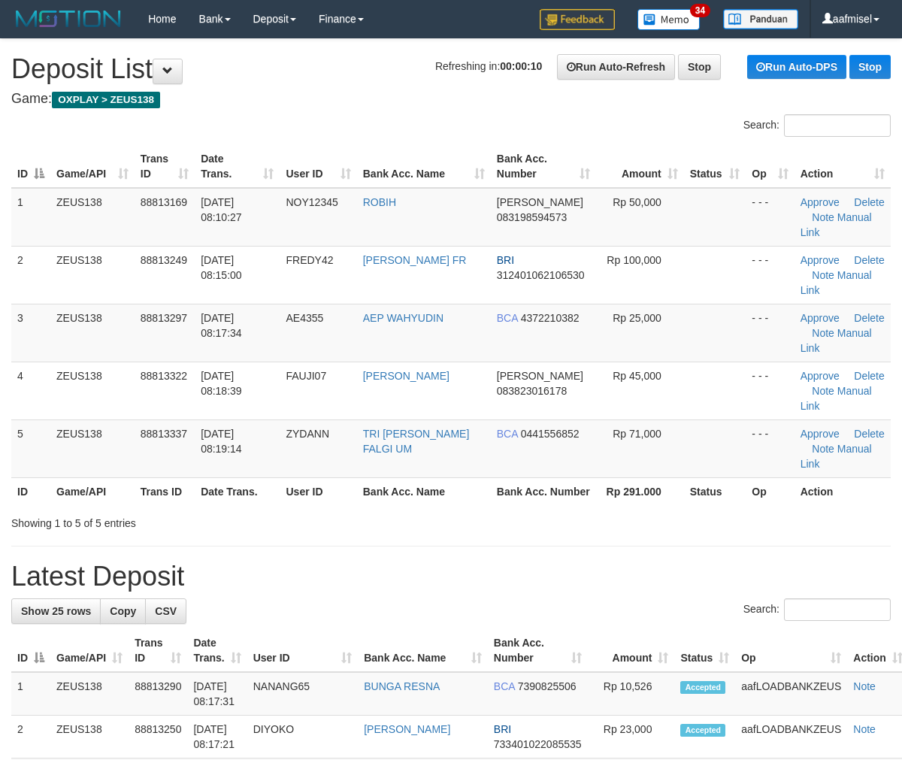
scroll to position [1168, 0]
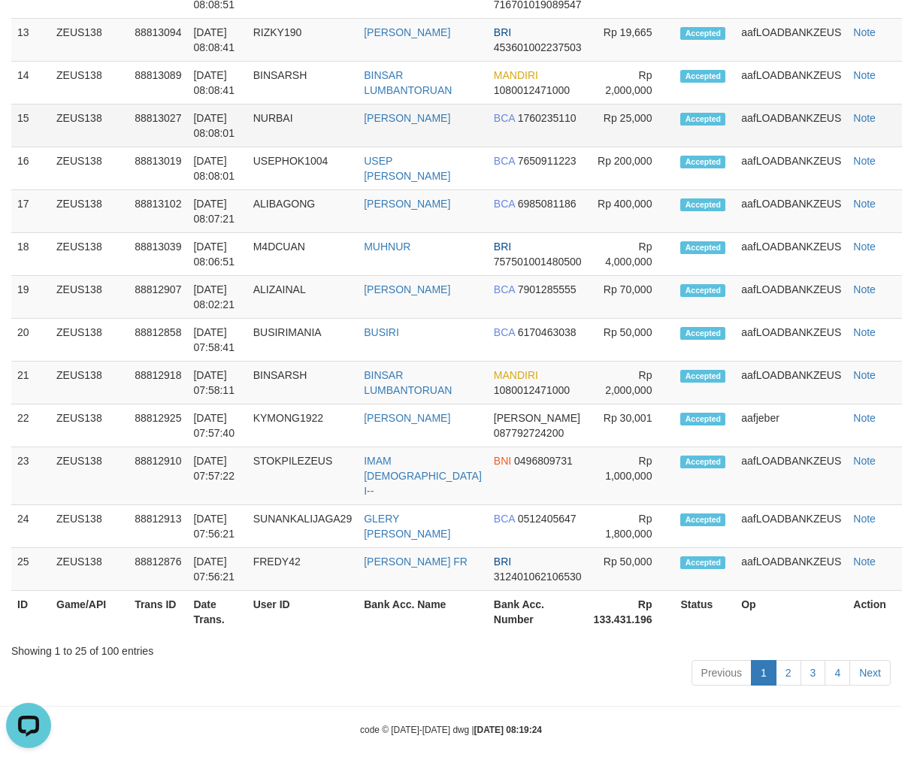
click at [335, 137] on td "NURBAI" at bounding box center [302, 125] width 111 height 43
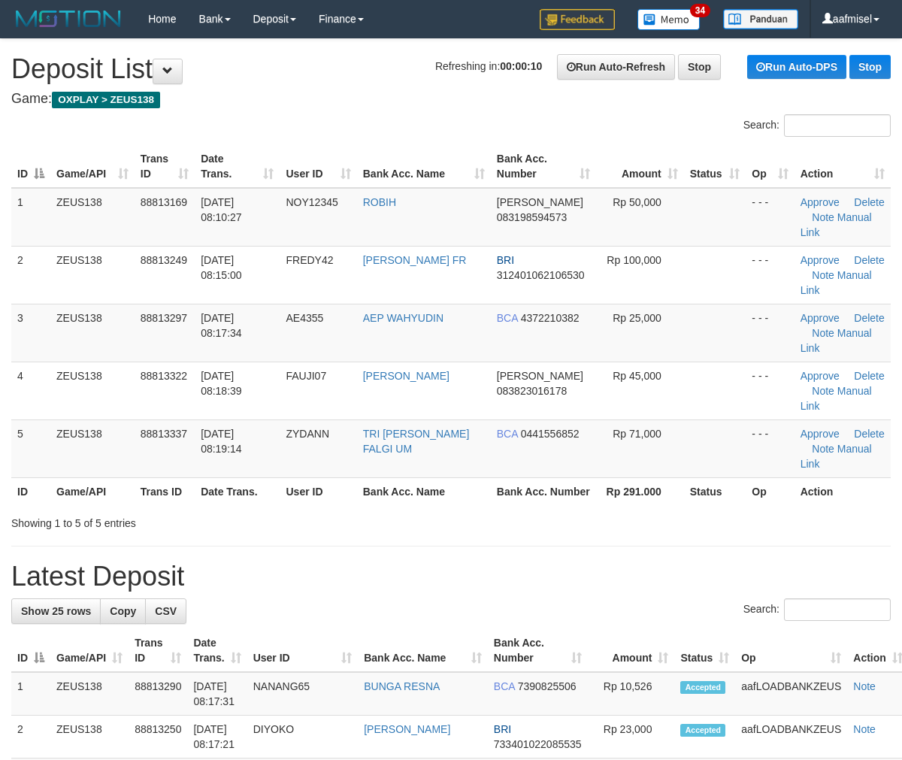
click at [372, 130] on div "Search:" at bounding box center [451, 127] width 902 height 26
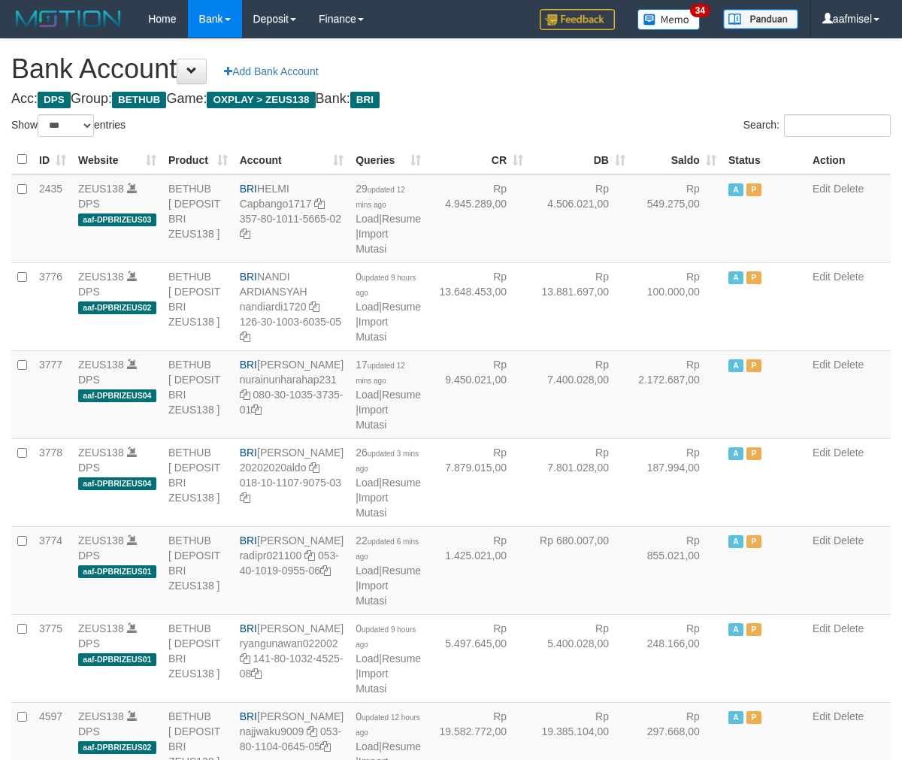
select select "***"
click at [371, 431] on link "Import Mutasi" at bounding box center [371, 417] width 32 height 27
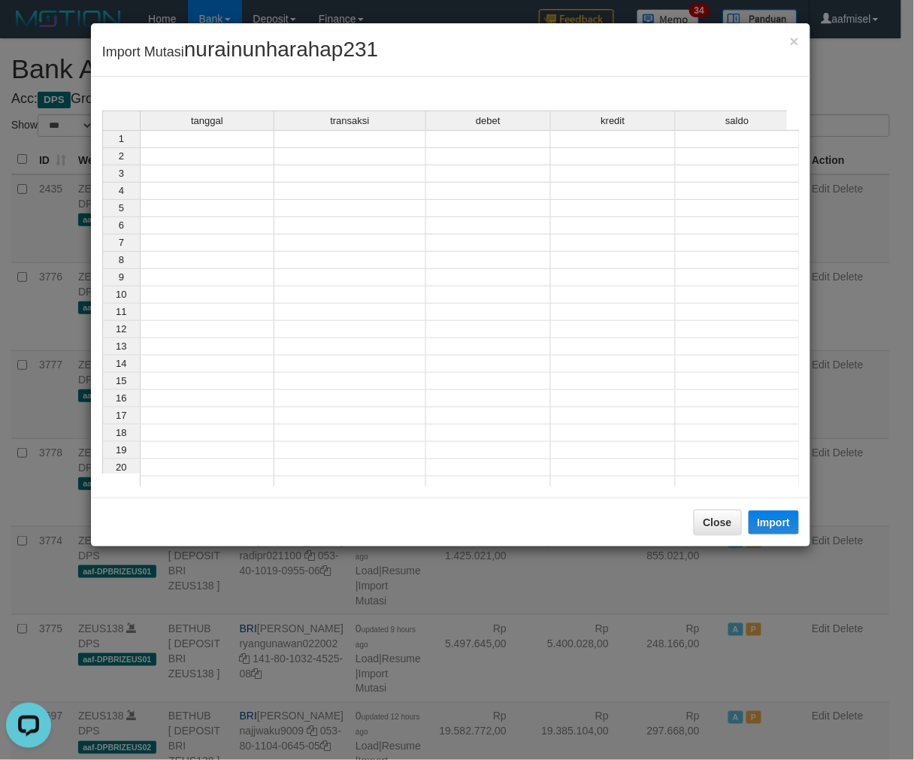
click at [251, 143] on td at bounding box center [207, 139] width 135 height 18
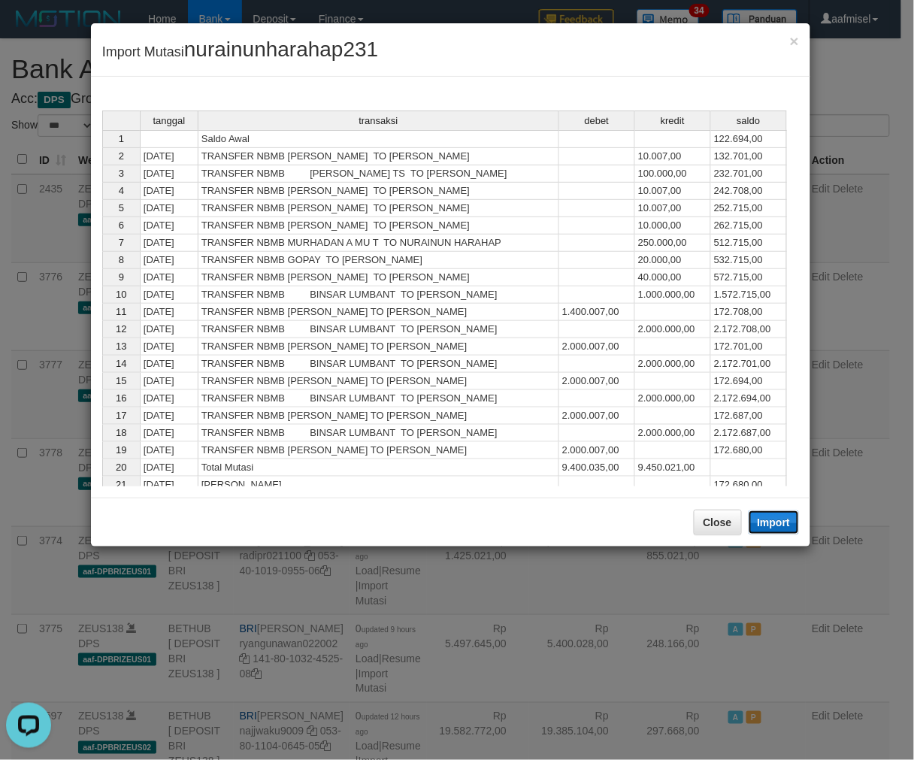
click at [776, 520] on button "Import" at bounding box center [773, 522] width 51 height 24
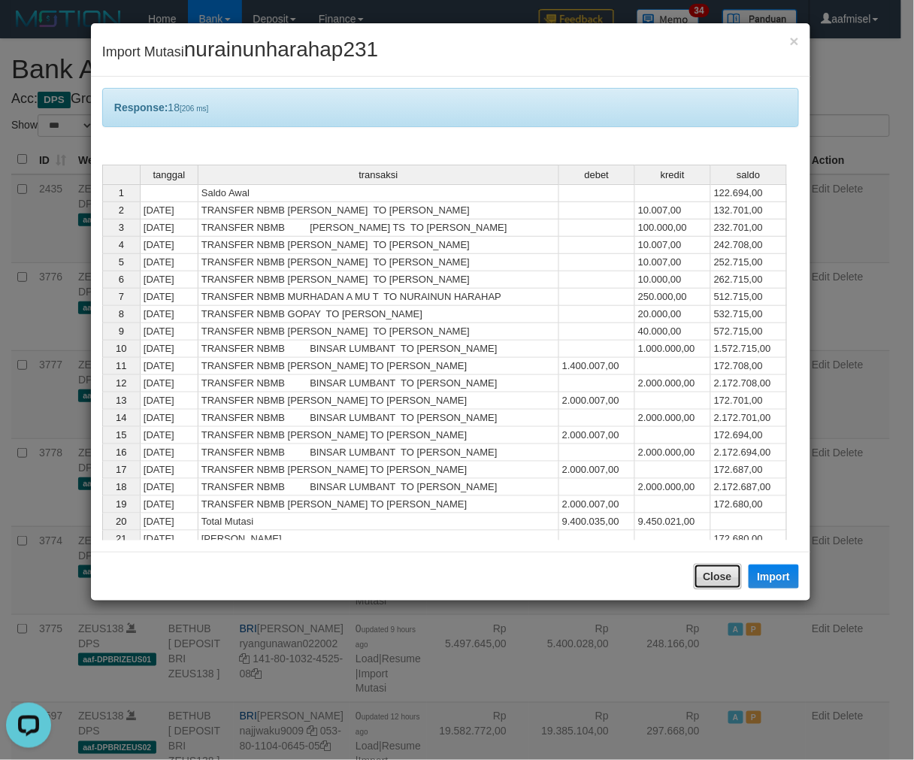
click at [730, 572] on button "Close" at bounding box center [718, 577] width 48 height 26
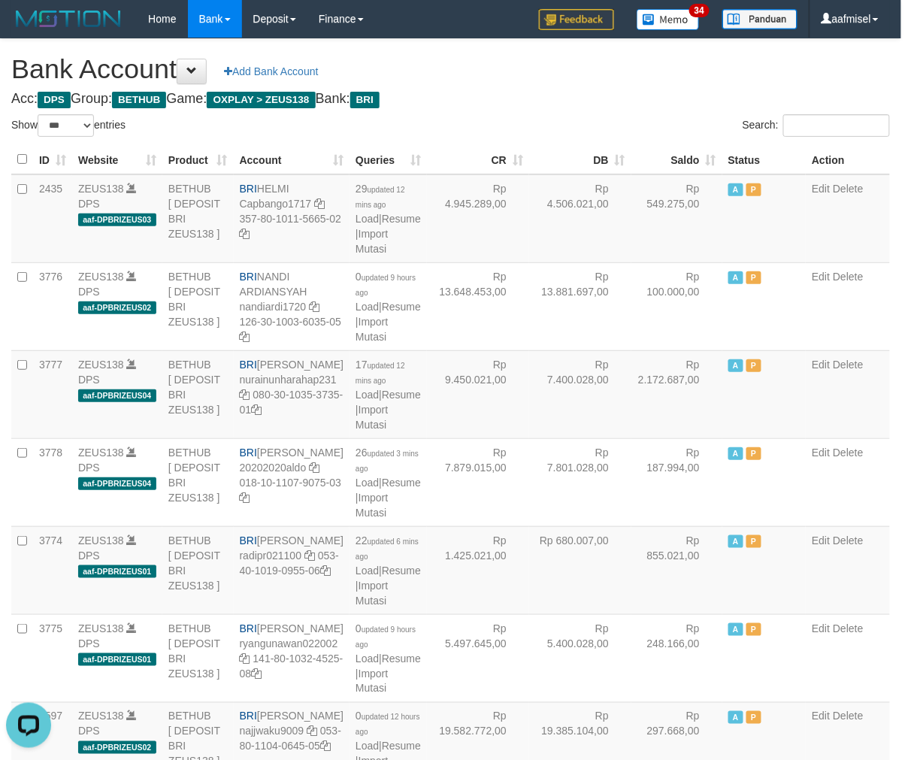
click at [694, 545] on div at bounding box center [457, 380] width 914 height 760
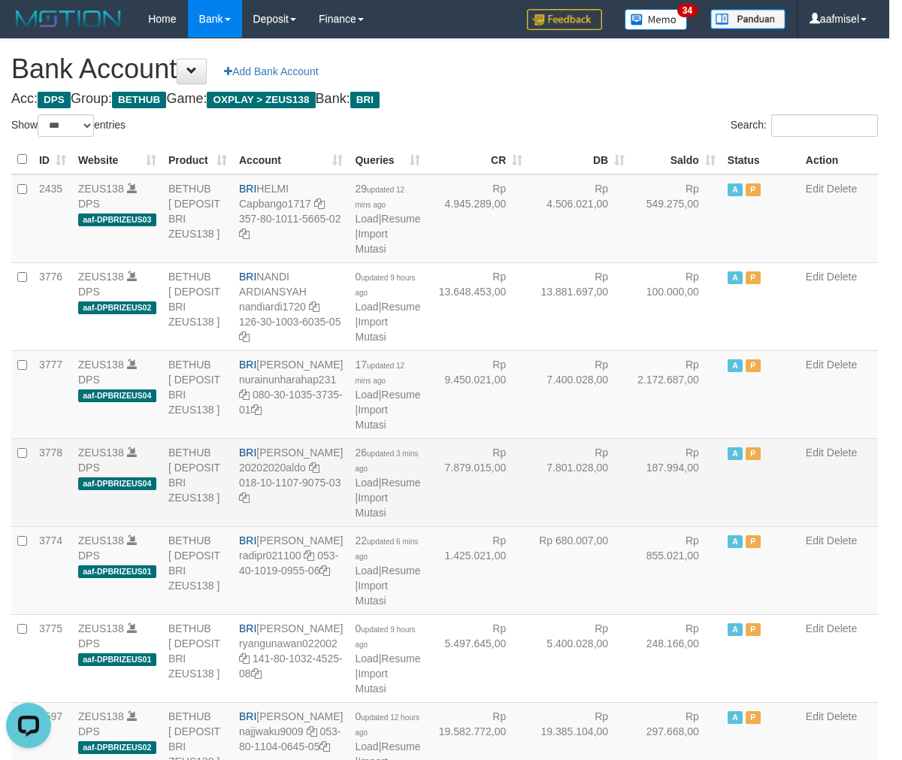
drag, startPoint x: 694, startPoint y: 545, endPoint x: 684, endPoint y: 539, distance: 12.1
click at [685, 526] on td "Rp 187.994,00" at bounding box center [675, 482] width 91 height 88
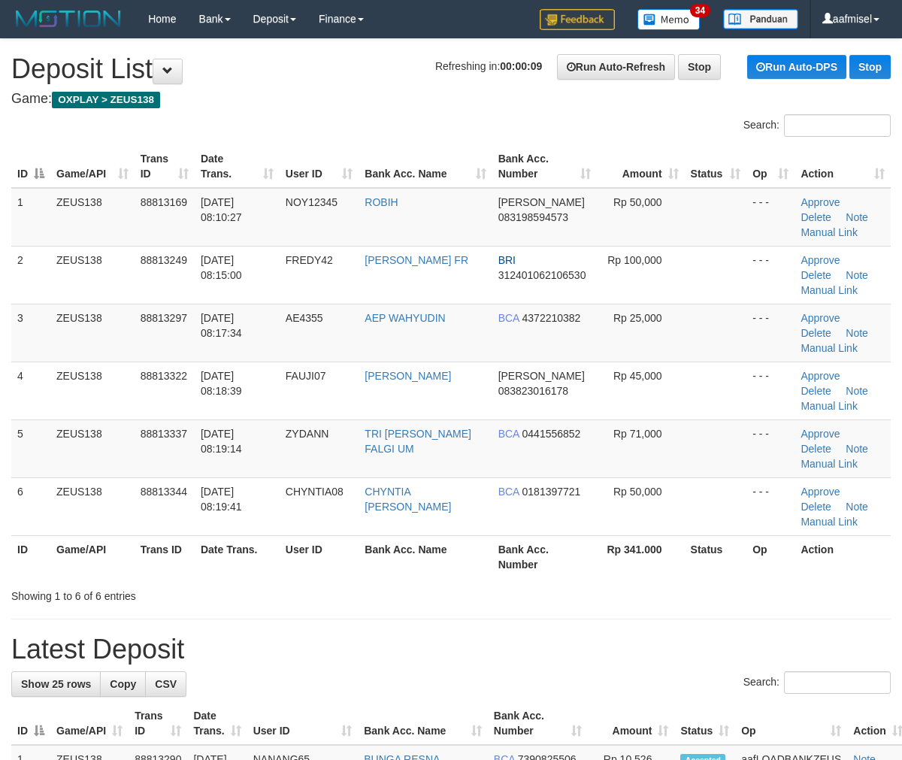
click at [411, 139] on div "Search: ID Game/API Trans ID Date Trans. User ID Bank Acc. Name Bank Acc. Numbe…" at bounding box center [450, 358] width 879 height 489
click at [406, 132] on div "Search:" at bounding box center [451, 127] width 902 height 26
drag, startPoint x: 304, startPoint y: 116, endPoint x: 326, endPoint y: 155, distance: 45.1
click at [304, 118] on div "Search:" at bounding box center [451, 127] width 902 height 26
click at [512, 537] on th "Bank Acc. Number" at bounding box center [544, 556] width 104 height 43
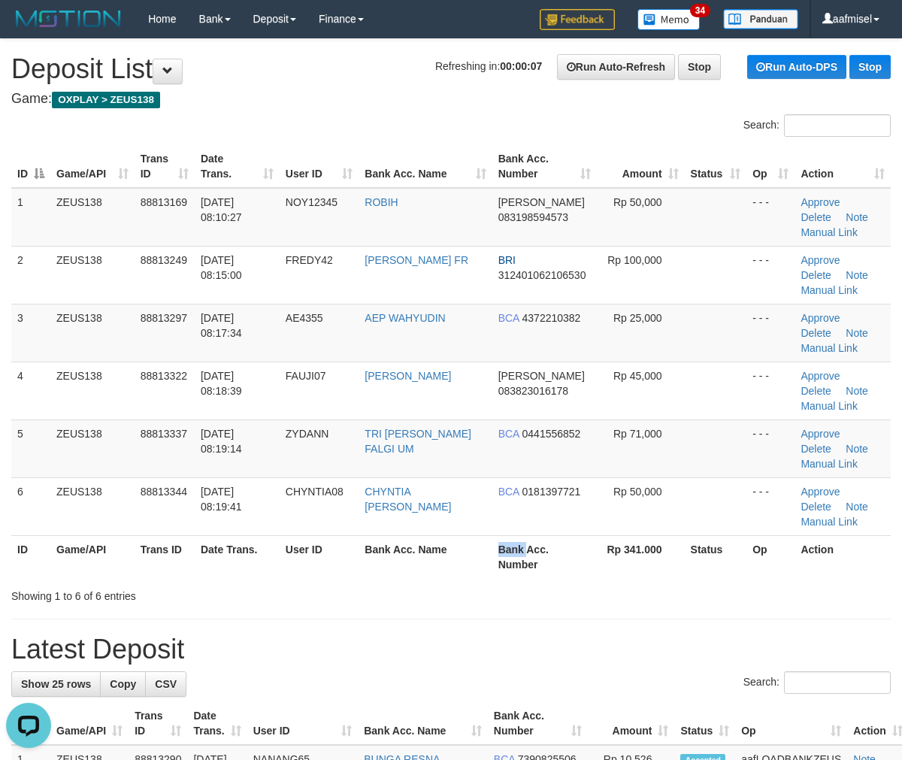
click at [512, 537] on th "Bank Acc. Number" at bounding box center [544, 556] width 104 height 43
click at [582, 539] on th "Bank Acc. Number" at bounding box center [544, 556] width 104 height 43
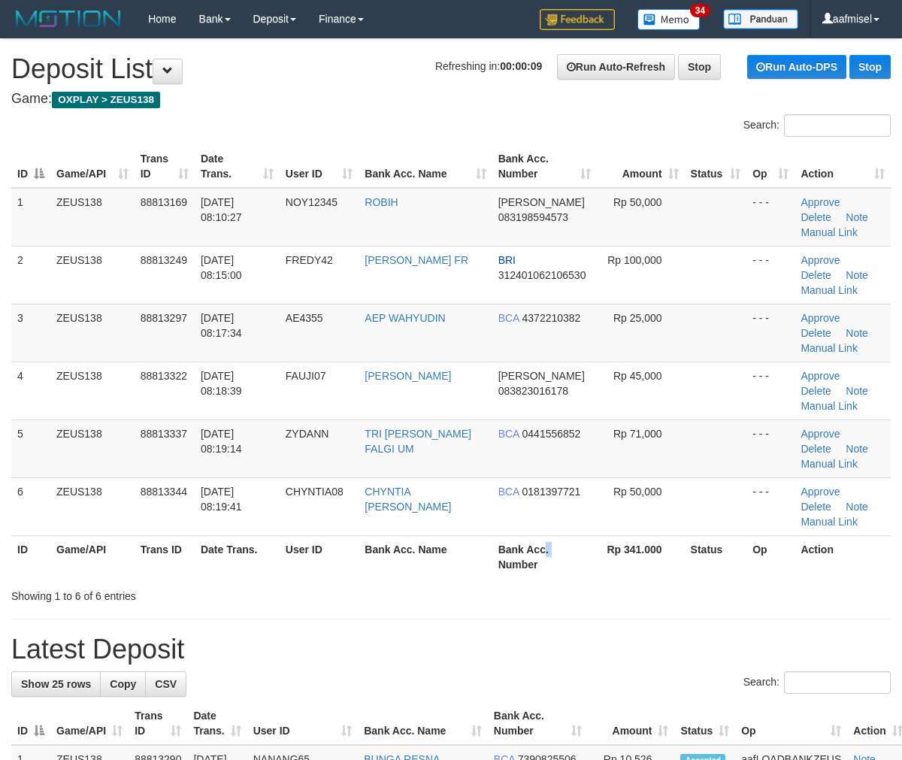
click at [581, 539] on th "Bank Acc. Number" at bounding box center [544, 556] width 104 height 43
click at [597, 574] on th "Rp 341.000" at bounding box center [641, 556] width 88 height 43
drag, startPoint x: 597, startPoint y: 574, endPoint x: 595, endPoint y: 567, distance: 7.7
click at [597, 567] on th "Rp 341.000" at bounding box center [641, 556] width 88 height 43
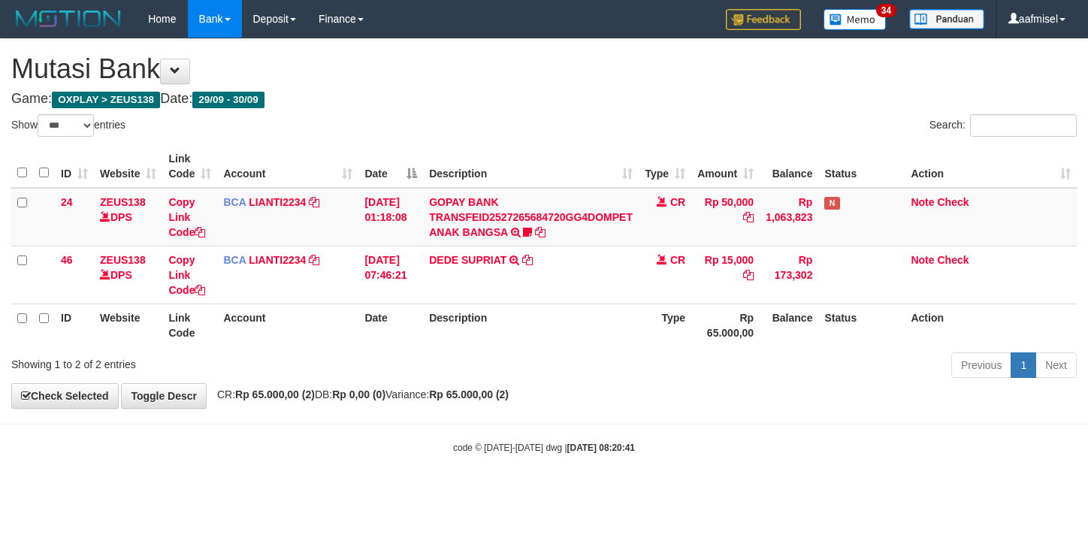
select select "***"
click at [303, 391] on strong "Rp 65.000,00 (2)" at bounding box center [275, 395] width 80 height 12
select select "***"
click at [141, 373] on div "Showing 1 to 2 of 2 entries Previous 1 Next" at bounding box center [544, 367] width 1088 height 32
click at [146, 371] on div "Showing 1 to 2 of 2 entries Previous 1 Next" at bounding box center [544, 367] width 1088 height 32
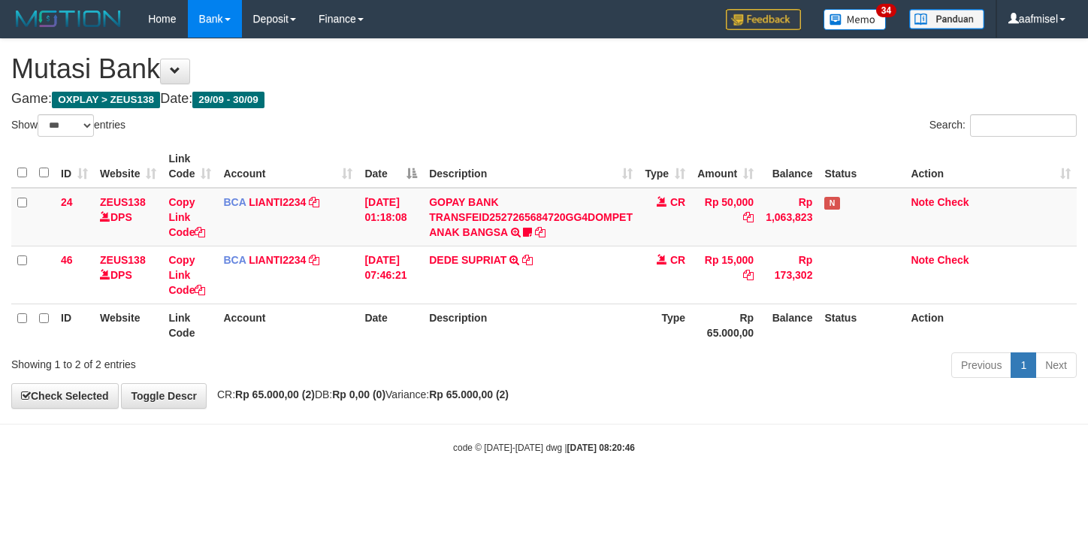
select select "***"
click at [149, 467] on body "Toggle navigation Home Bank Account List Load By Website Group [OXPLAY] ZEUS138…" at bounding box center [544, 246] width 1088 height 492
drag, startPoint x: 149, startPoint y: 464, endPoint x: 204, endPoint y: 449, distance: 56.9
click at [182, 455] on body "Toggle navigation Home Bank Account List Load By Website Group [OXPLAY] ZEUS138…" at bounding box center [544, 246] width 1088 height 492
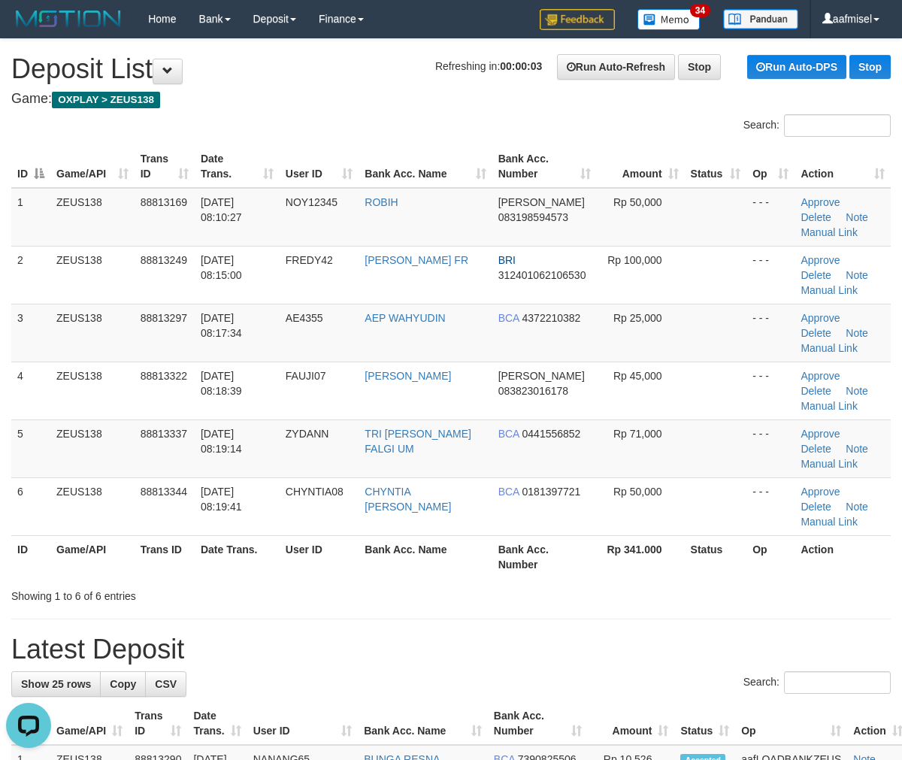
click at [388, 143] on div "ID Game/API Trans ID Date Trans. User ID Bank Acc. Name Bank Acc. Number Amount…" at bounding box center [451, 362] width 902 height 442
drag, startPoint x: 388, startPoint y: 143, endPoint x: 477, endPoint y: 162, distance: 91.5
click at [389, 143] on div "ID Game/API Trans ID Date Trans. User ID Bank Acc. Name Bank Acc. Number Amount…" at bounding box center [451, 362] width 902 height 442
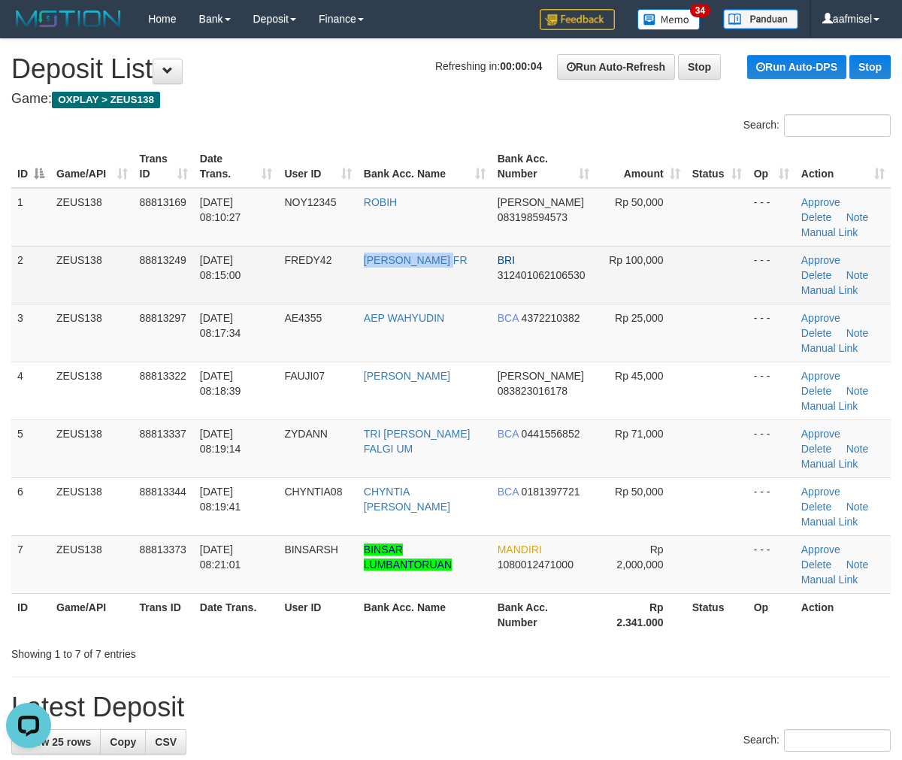
drag, startPoint x: 366, startPoint y: 280, endPoint x: 466, endPoint y: 284, distance: 100.0
click at [466, 284] on td "[PERSON_NAME] FR" at bounding box center [425, 275] width 134 height 58
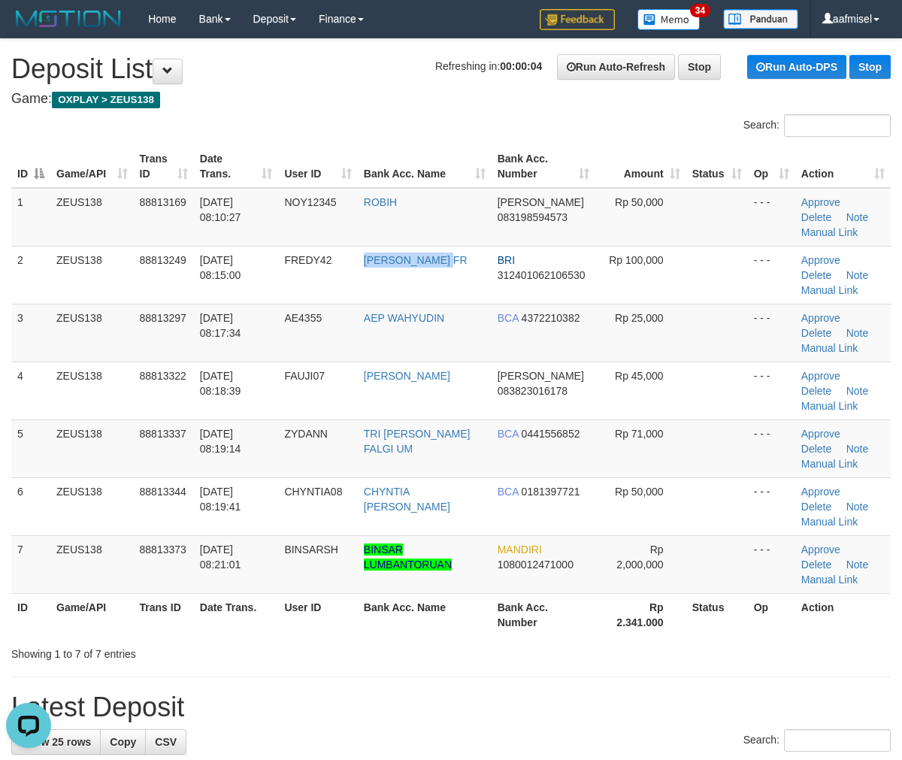
copy link "[PERSON_NAME] FR"
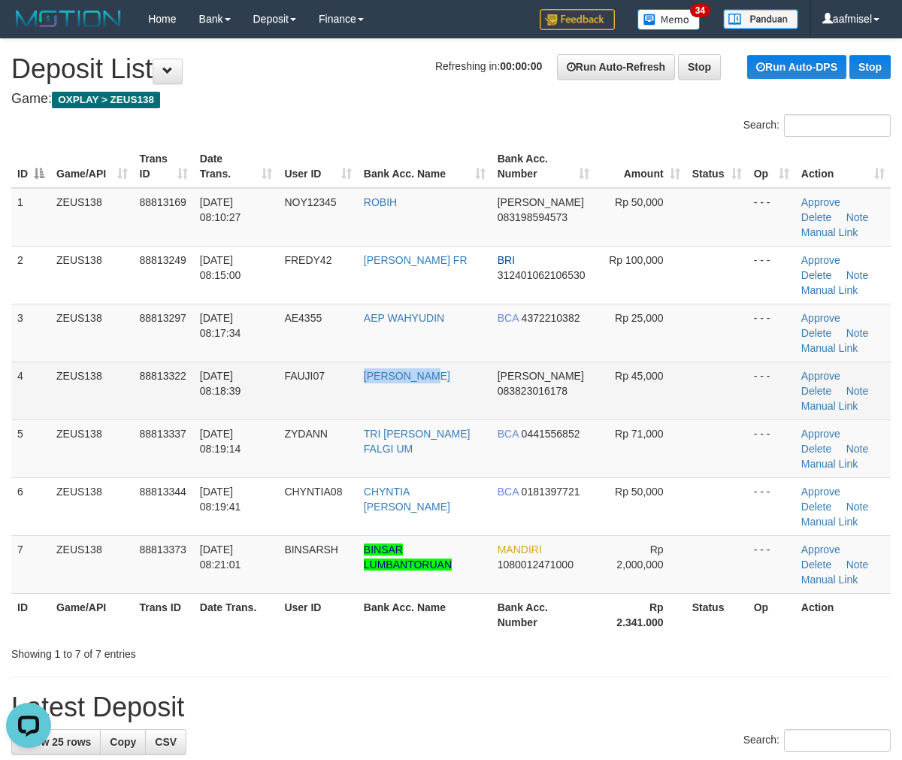
copy tr "[PERSON_NAME]"
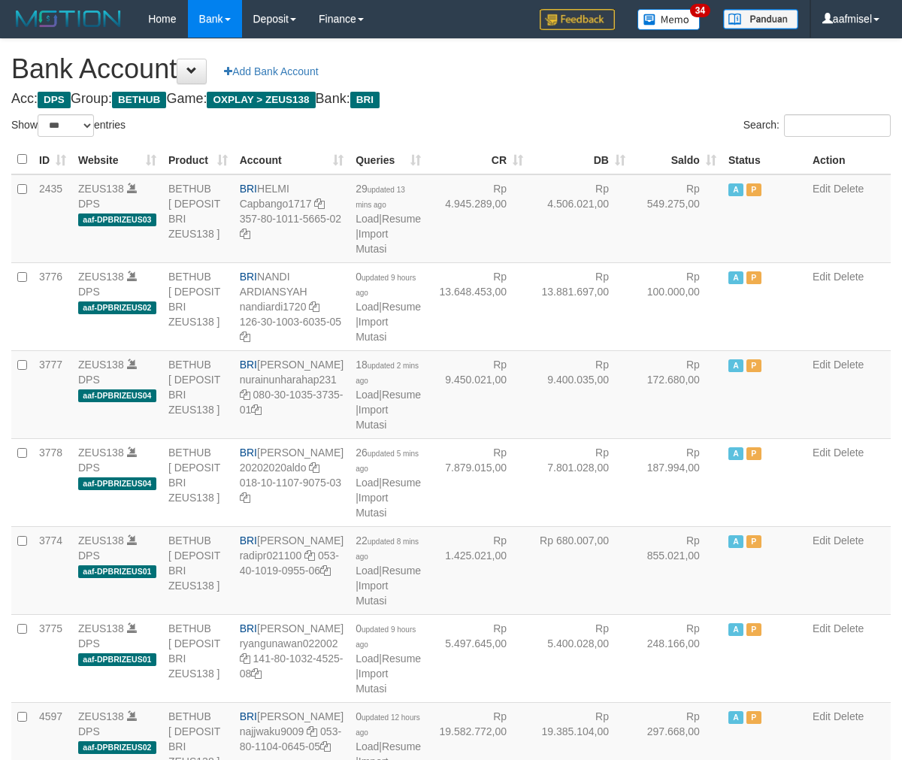
select select "***"
click at [374, 606] on link "Import Mutasi" at bounding box center [371, 592] width 32 height 27
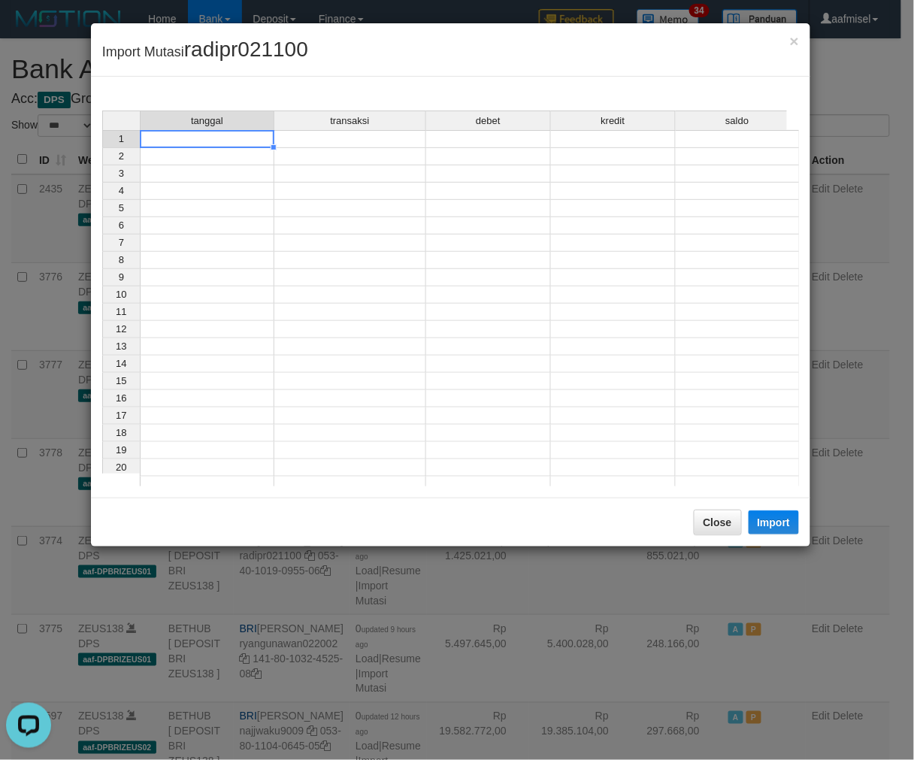
click at [228, 141] on td at bounding box center [207, 139] width 135 height 18
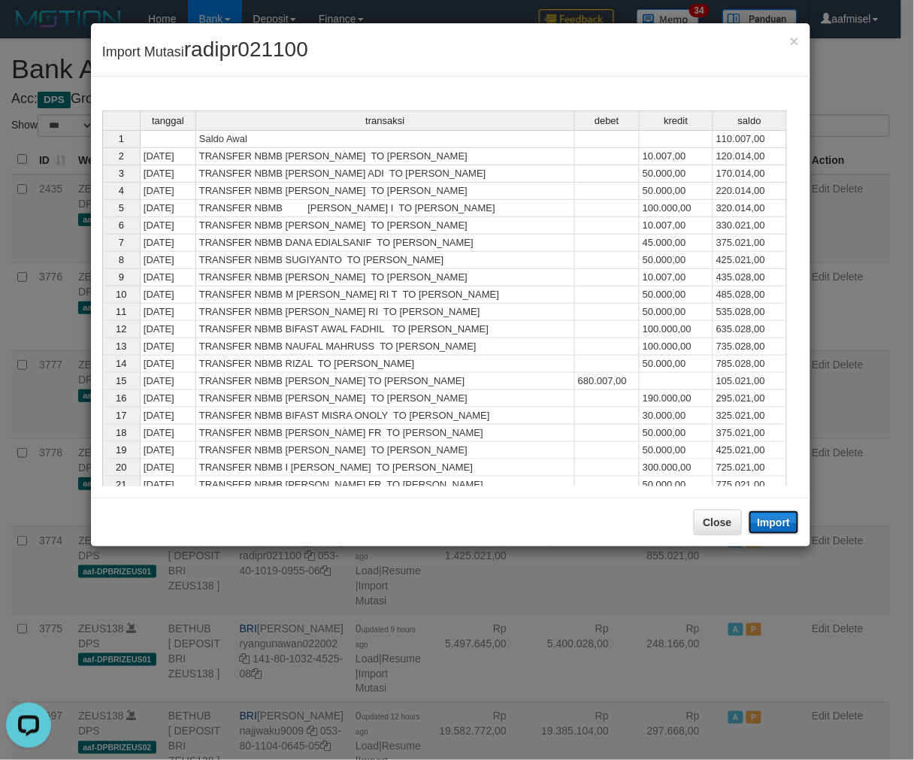
click at [782, 529] on button "Import" at bounding box center [773, 522] width 51 height 24
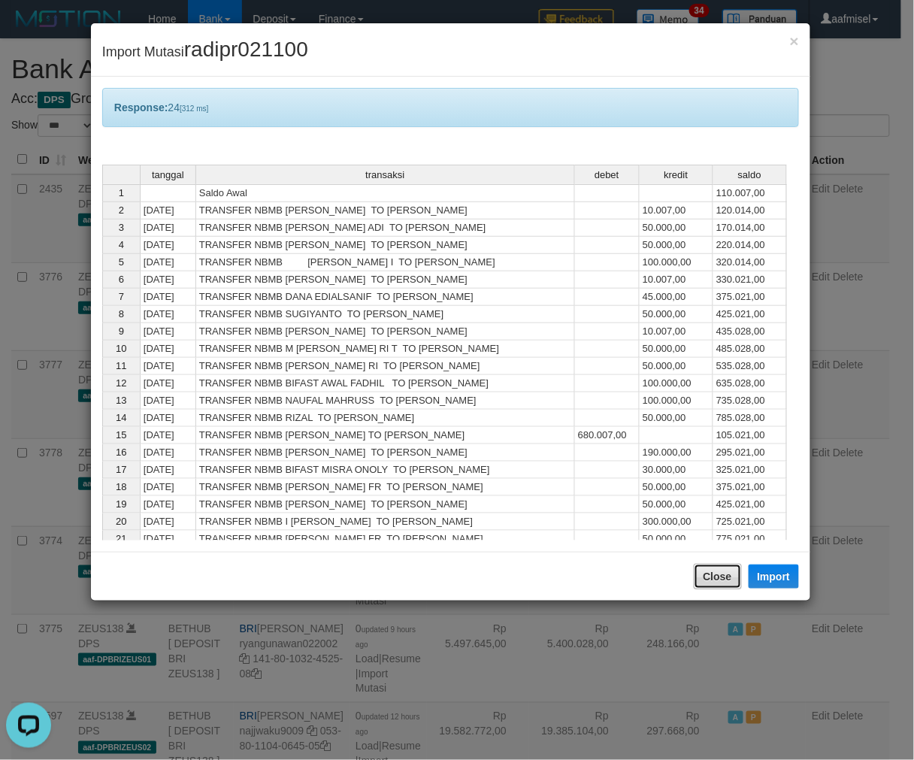
click at [703, 577] on button "Close" at bounding box center [718, 577] width 48 height 26
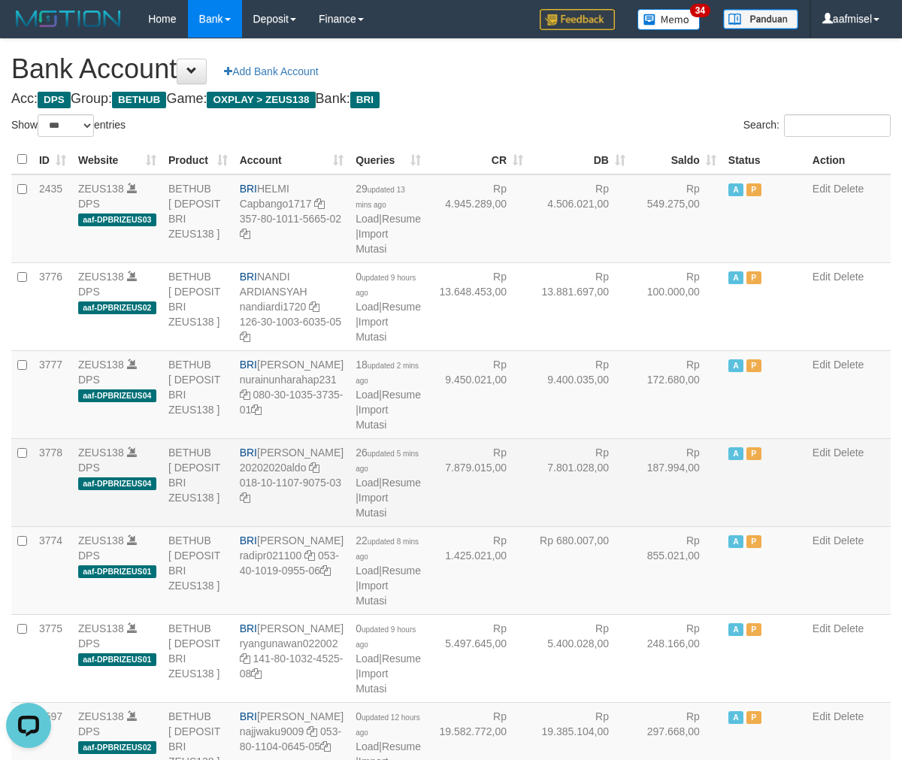
drag, startPoint x: 647, startPoint y: 527, endPoint x: 667, endPoint y: 526, distance: 19.6
click at [664, 523] on td "Rp 187.994,00" at bounding box center [676, 482] width 91 height 88
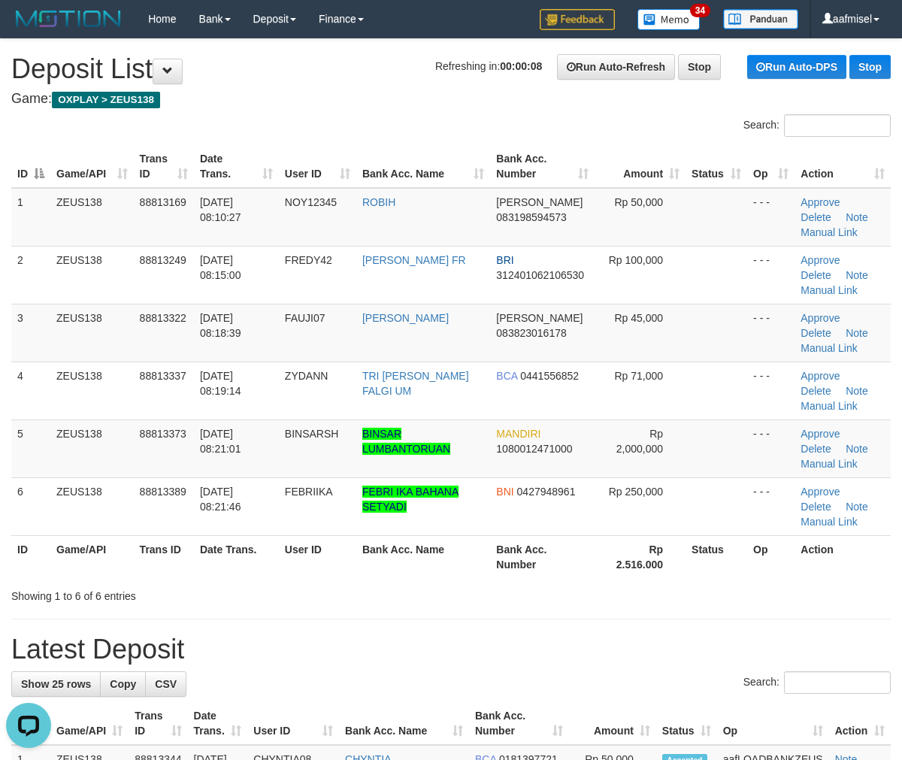
click at [341, 125] on div "Search:" at bounding box center [451, 127] width 902 height 26
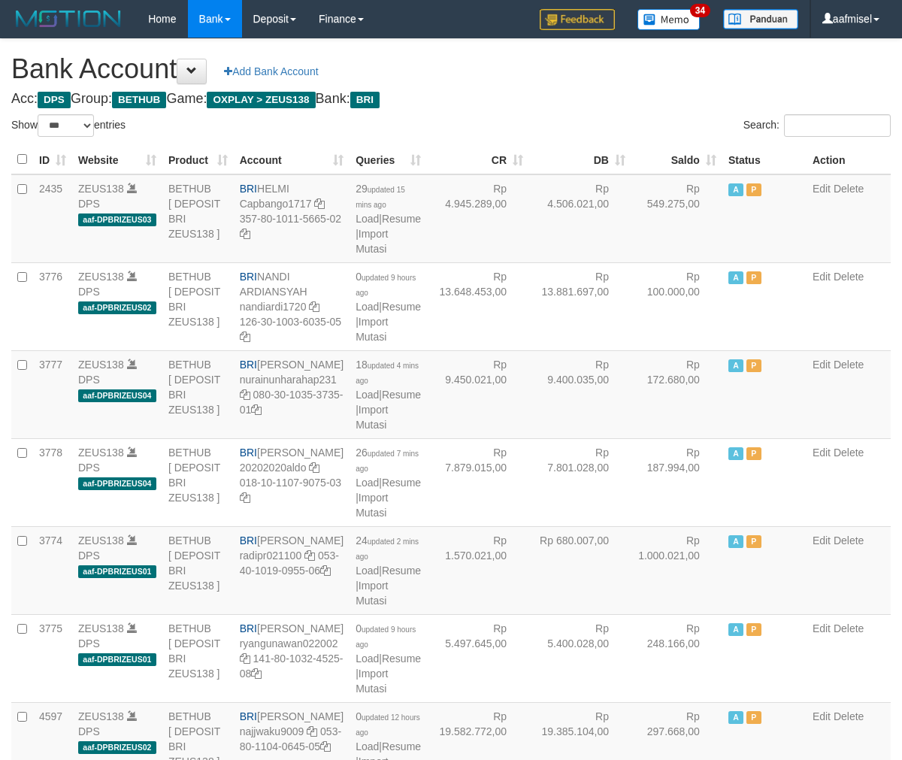
select select "***"
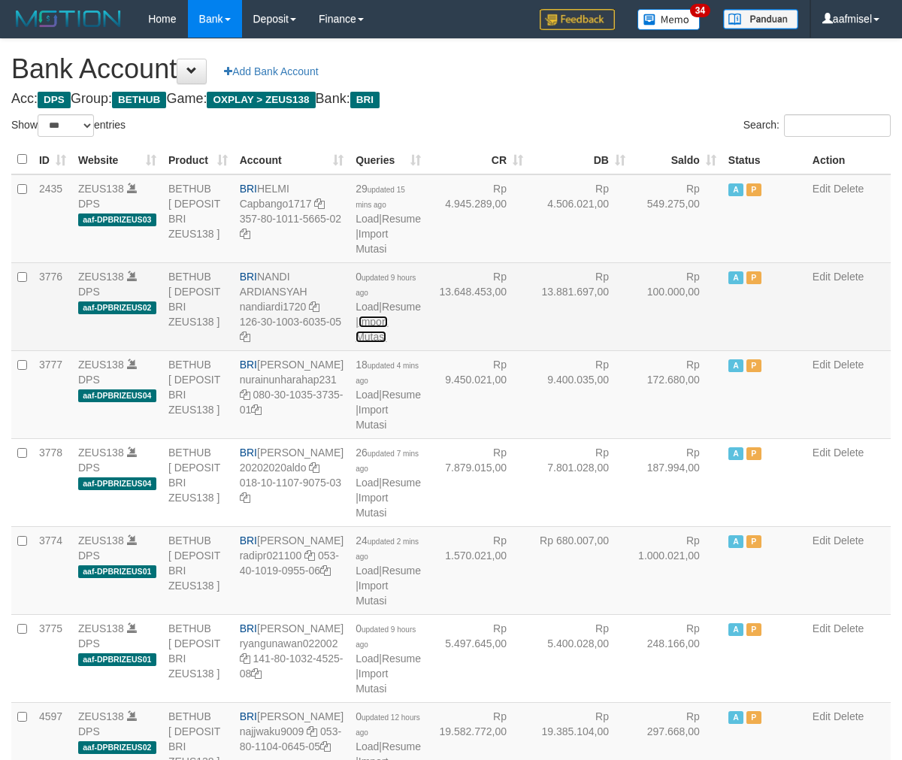
click at [379, 343] on link "Import Mutasi" at bounding box center [371, 329] width 32 height 27
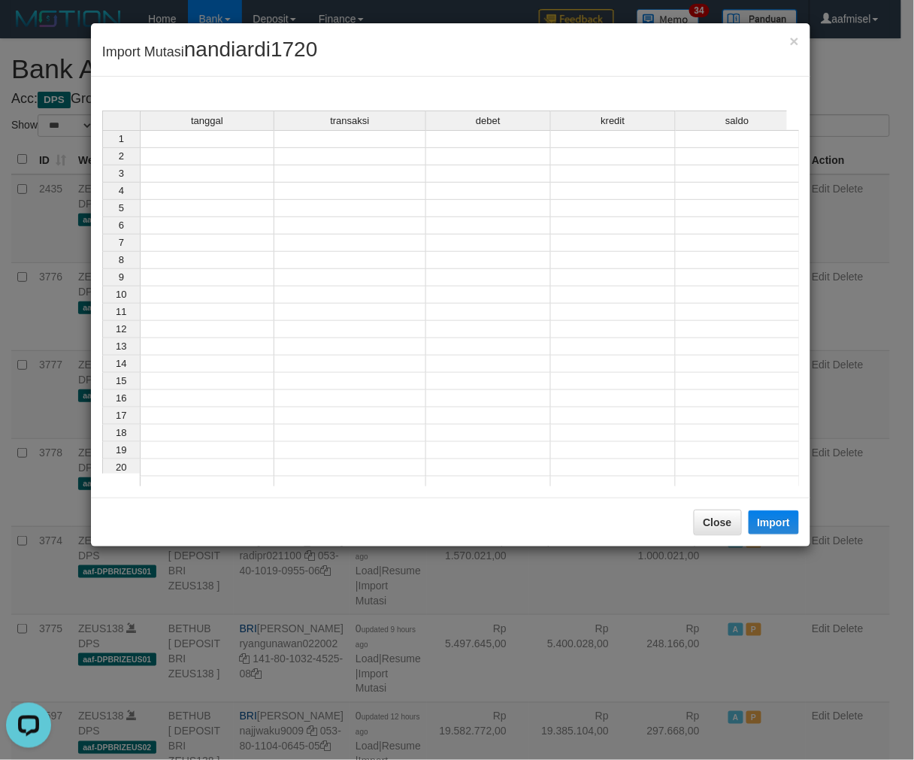
click at [102, 147] on div "tanggal transaksi debet kredit saldo 1 2 3 4 5 6 7 8 9 10 11 12 13 14 15 16 17 …" at bounding box center [102, 301] width 0 height 383
click at [219, 138] on td at bounding box center [207, 139] width 135 height 18
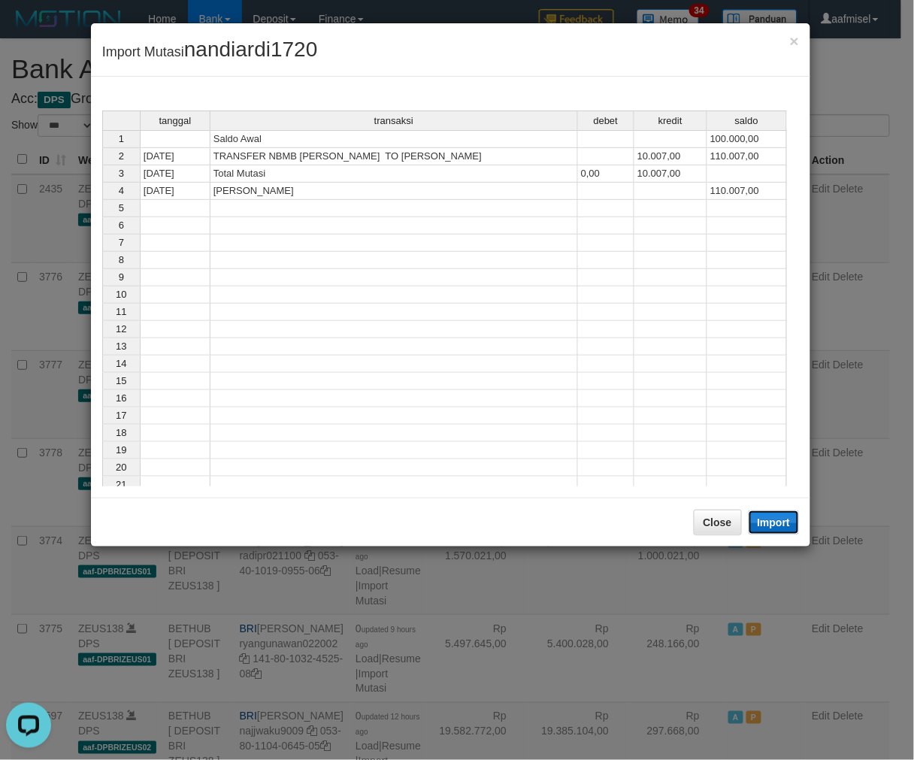
click at [769, 519] on button "Import" at bounding box center [773, 522] width 51 height 24
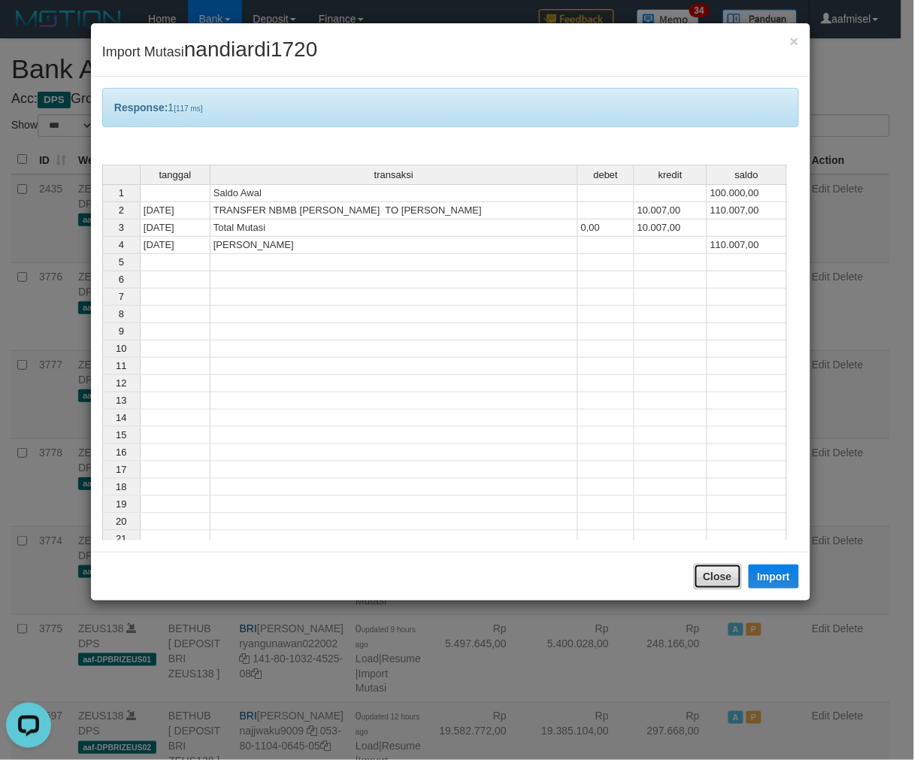
click at [709, 582] on button "Close" at bounding box center [718, 577] width 48 height 26
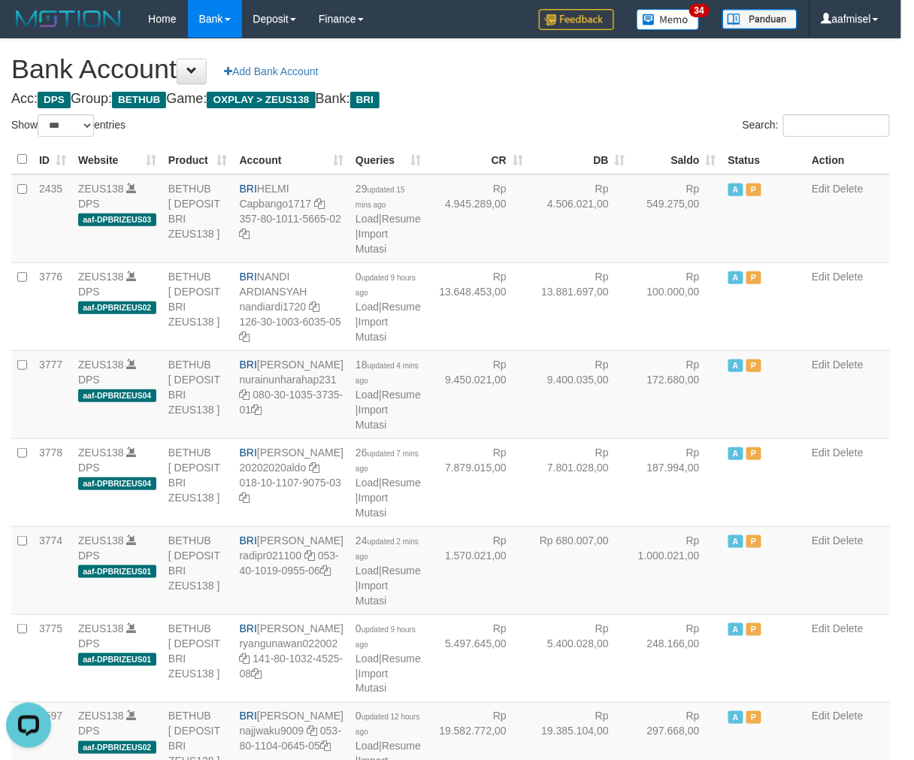
click at [682, 584] on div at bounding box center [457, 380] width 914 height 760
